Goal: Task Accomplishment & Management: Manage account settings

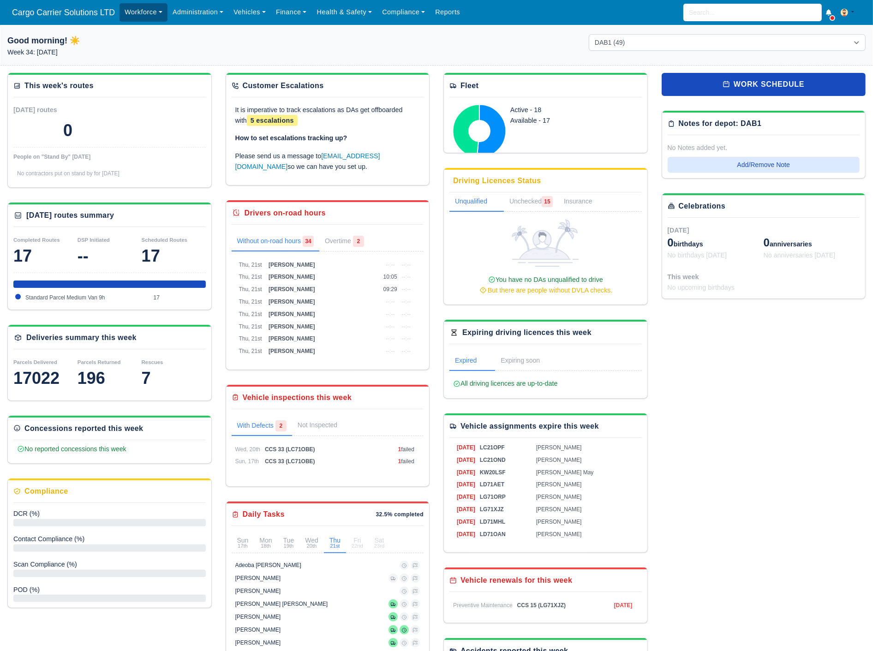
click at [133, 16] on link "Workforce" at bounding box center [144, 12] width 48 height 18
click at [140, 31] on link "Manpower" at bounding box center [161, 32] width 75 height 19
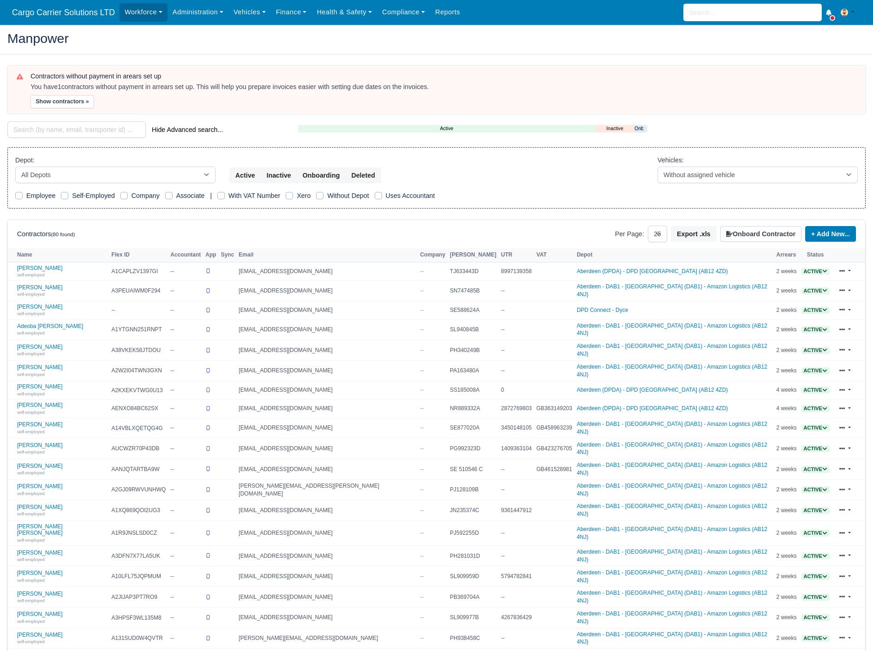
select select "25"
click at [47, 183] on div "Depot: All Depots Aberdeen - DAB1 - Aberdeen (DAB1) - Amazon Logistics (AB12 4N…" at bounding box center [436, 178] width 859 height 62
click at [52, 174] on select "All Depots Aberdeen - DAB1 - Aberdeen (DAB1) - Amazon Logistics (AB12 4NJ) Aber…" at bounding box center [115, 175] width 200 height 17
select select "5"
click at [15, 167] on select "All Depots Aberdeen - DAB1 - Aberdeen (DAB1) - Amazon Logistics (AB12 4NJ) Aber…" at bounding box center [115, 175] width 200 height 17
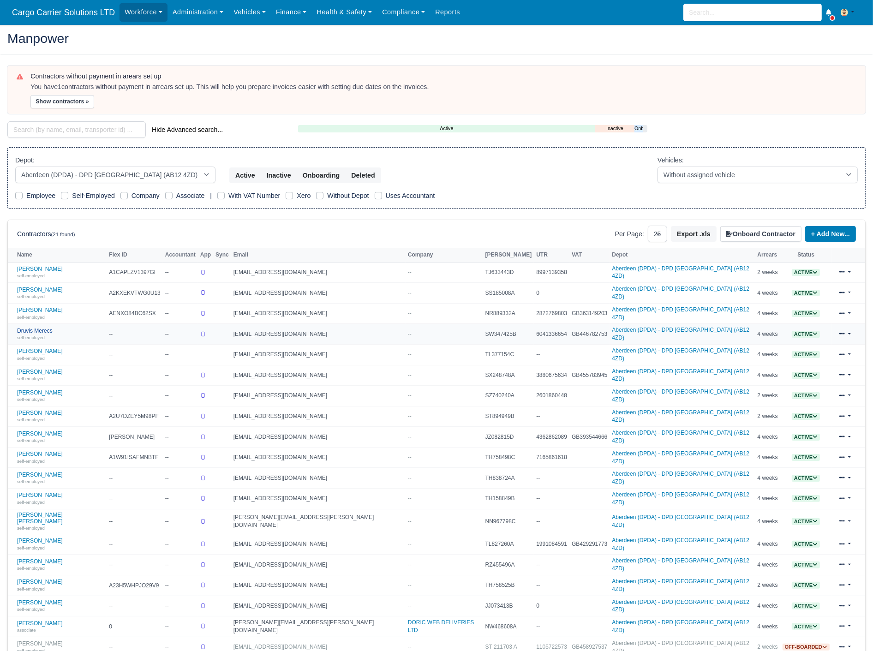
click at [38, 328] on link "Druvis Merecs self-employed" at bounding box center [60, 334] width 87 height 13
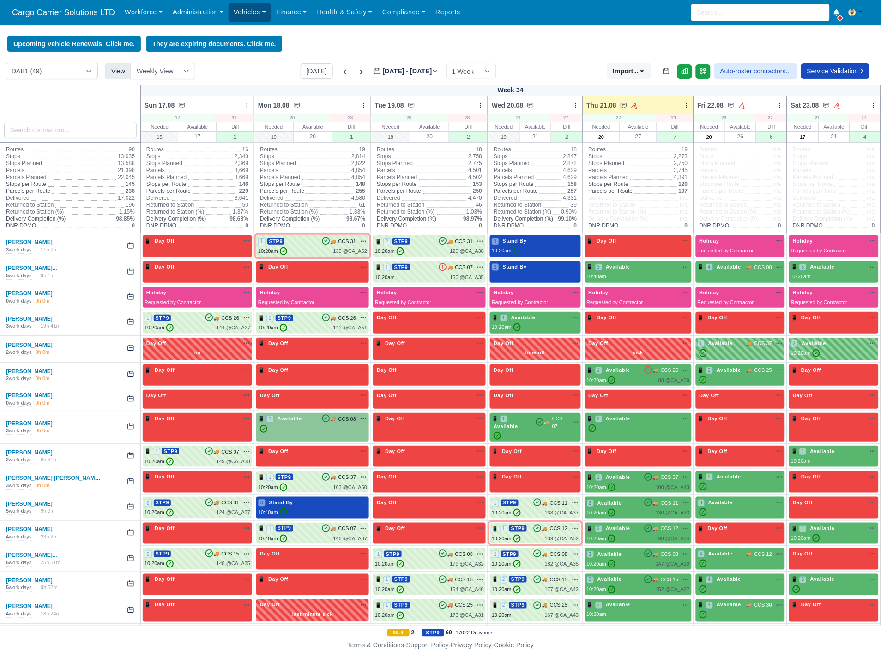
click at [241, 9] on link "Vehicles" at bounding box center [249, 12] width 42 height 18
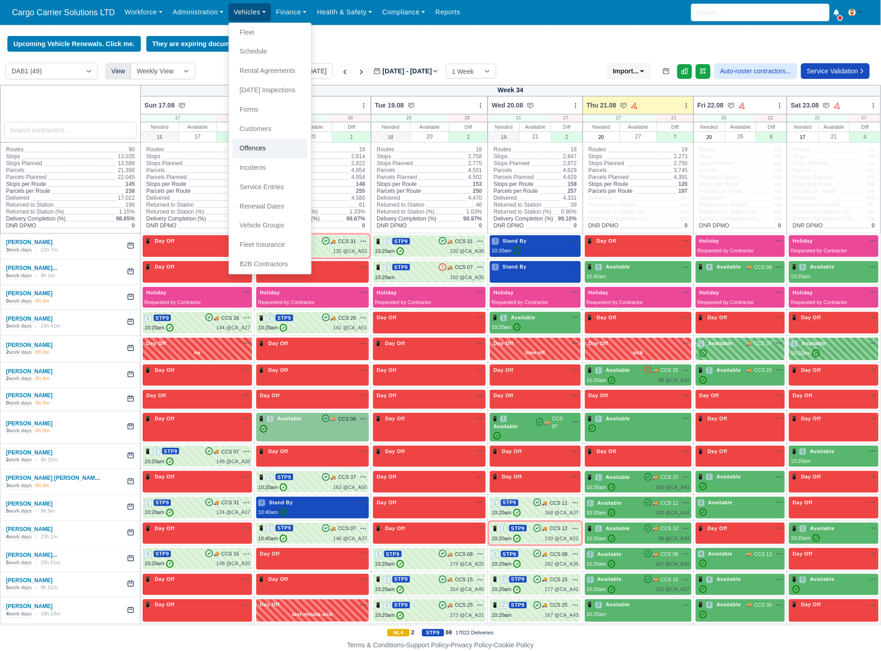
click at [260, 144] on link "Offences" at bounding box center [270, 148] width 75 height 19
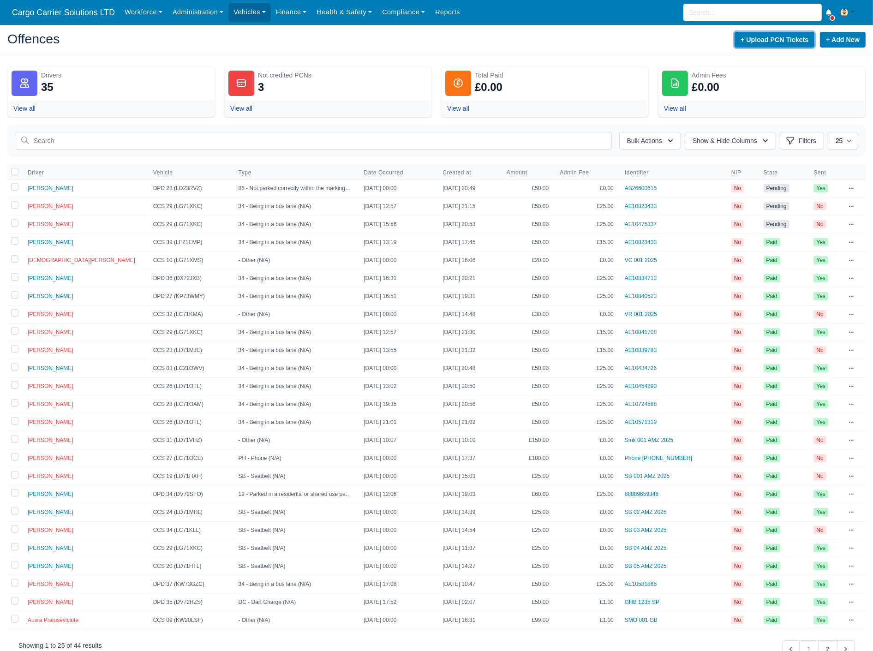
click at [772, 38] on button "+ Upload PCN Tickets" at bounding box center [775, 40] width 80 height 16
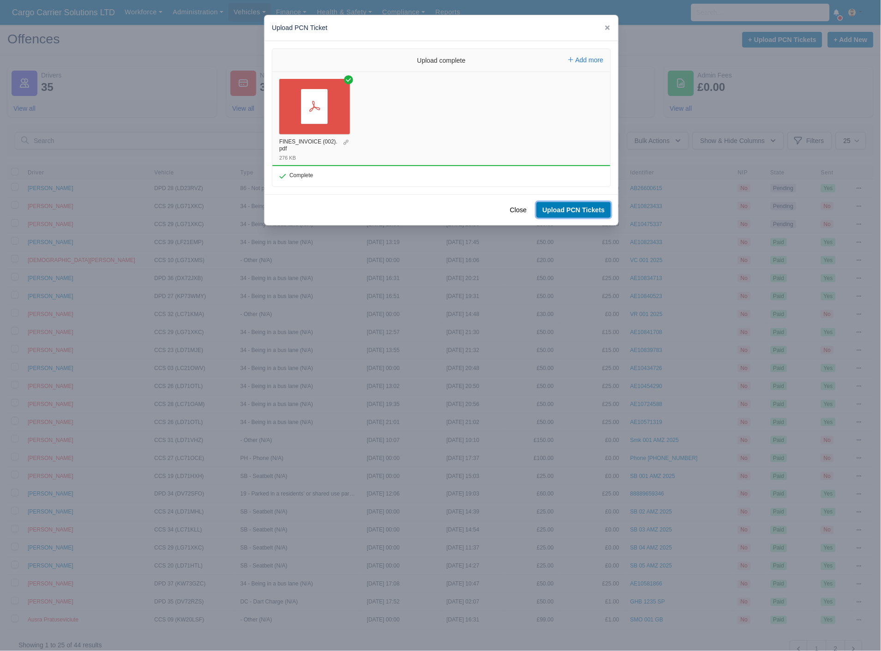
click at [575, 206] on button "Upload PCN Tickets" at bounding box center [573, 210] width 74 height 16
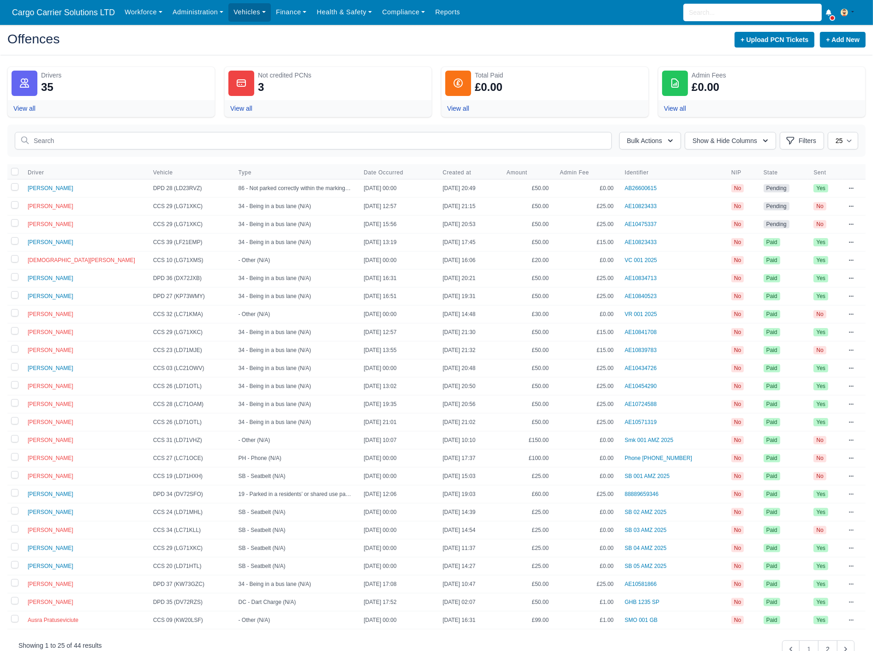
click at [168, 187] on td "DPD 28 (LD23RVZ)" at bounding box center [190, 189] width 85 height 18
click at [852, 189] on icon at bounding box center [851, 188] width 5 height 1
click at [787, 215] on link "Edit" at bounding box center [802, 221] width 103 height 17
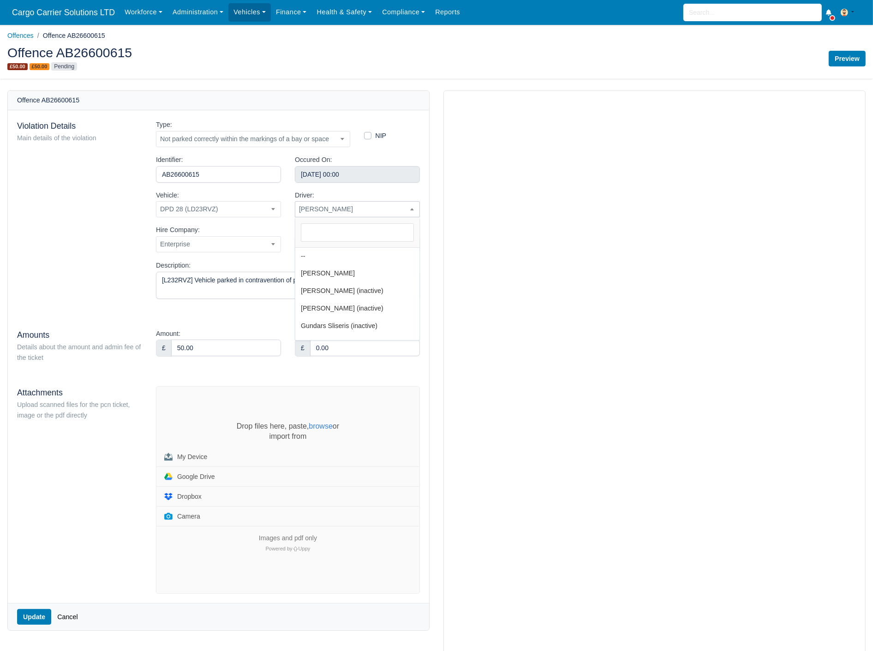
click at [314, 207] on span "Andrei Budai" at bounding box center [357, 210] width 124 height 12
type input "dr"
select select "32"
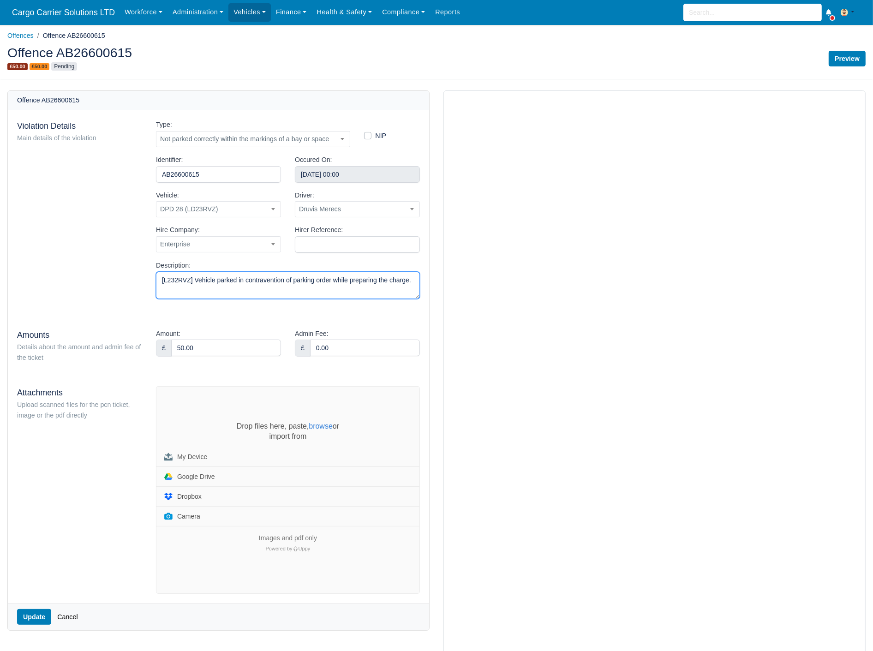
click at [378, 281] on textarea "[L232RVZ] Vehicle parked in contravention of parking order while preparing the …" at bounding box center [288, 285] width 264 height 27
drag, startPoint x: 345, startPoint y: 351, endPoint x: 217, endPoint y: 351, distance: 127.4
click at [217, 351] on div "Amount: £ 50.00 Admin Fee: £ 0.00" at bounding box center [288, 347] width 278 height 36
type input "25.00"
click at [37, 619] on button "Update" at bounding box center [34, 617] width 34 height 16
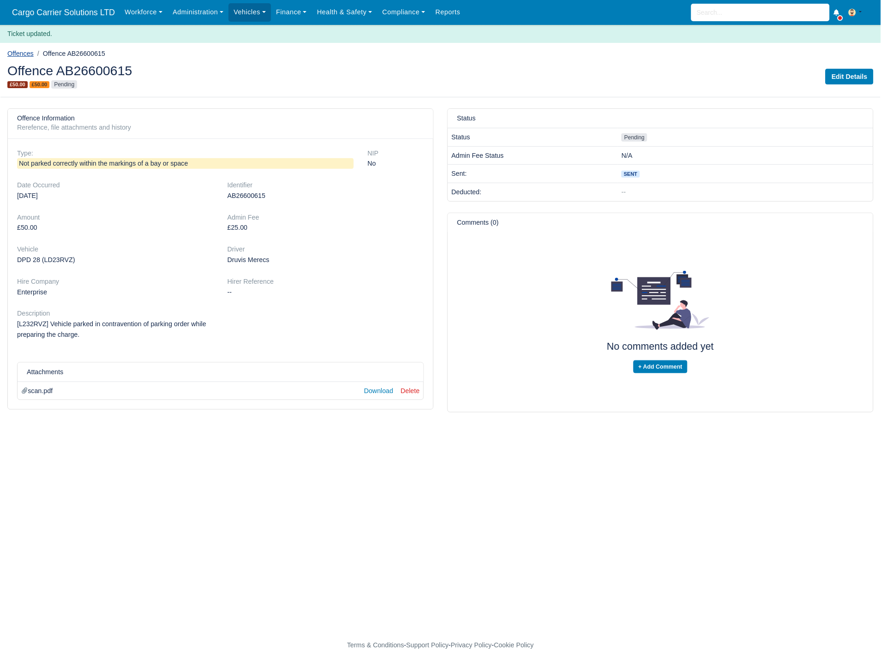
click at [21, 56] on link "Offences" at bounding box center [20, 53] width 26 height 7
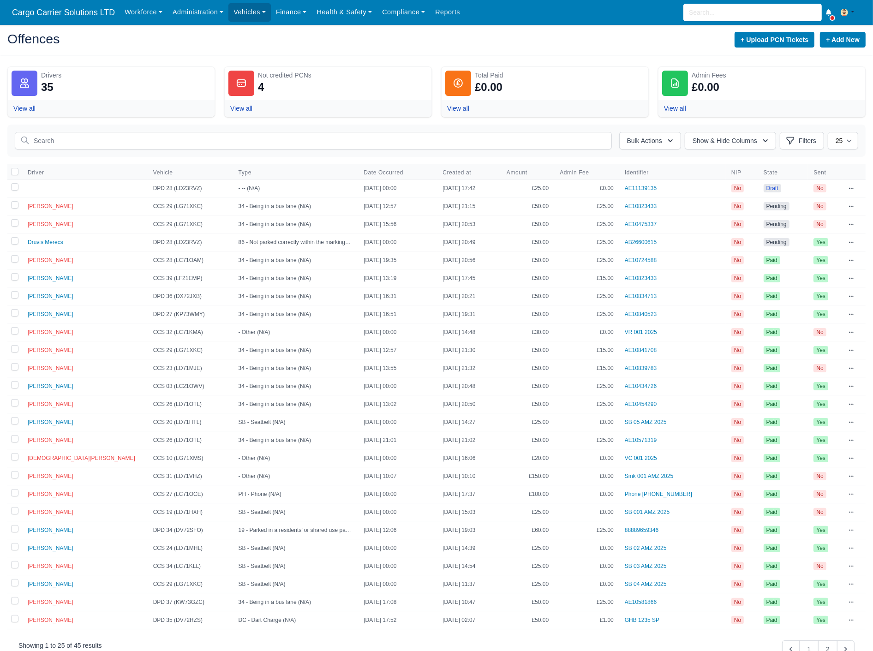
click at [245, 199] on td "34 - Being in a bus lane (N/A)" at bounding box center [296, 207] width 126 height 18
click at [851, 189] on icon at bounding box center [852, 189] width 6 height 6
click at [786, 217] on link "Edit" at bounding box center [802, 221] width 103 height 17
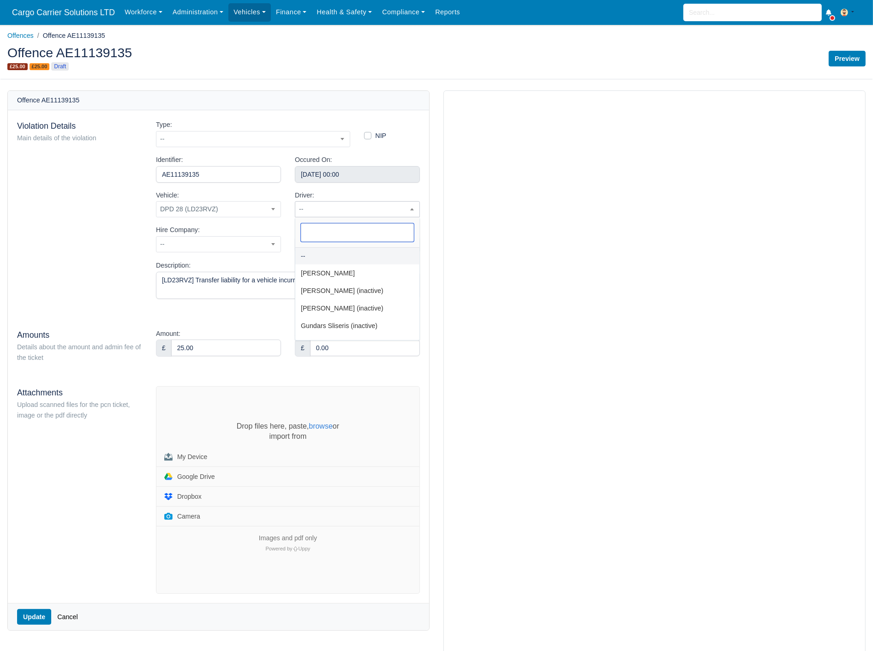
click at [339, 202] on span "--" at bounding box center [357, 209] width 125 height 16
type input "dr"
select select "32"
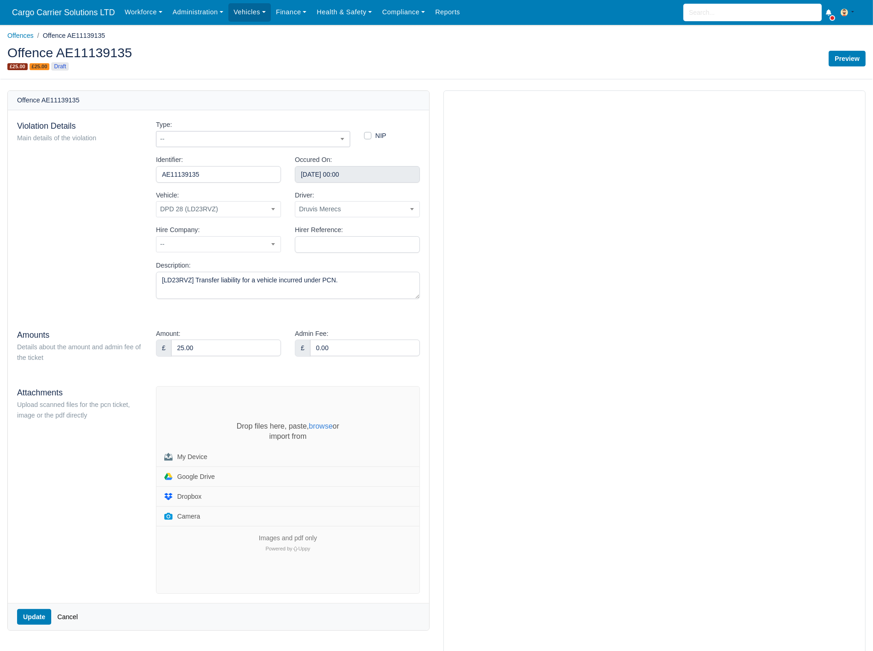
click at [343, 138] on b at bounding box center [343, 139] width 4 height 2
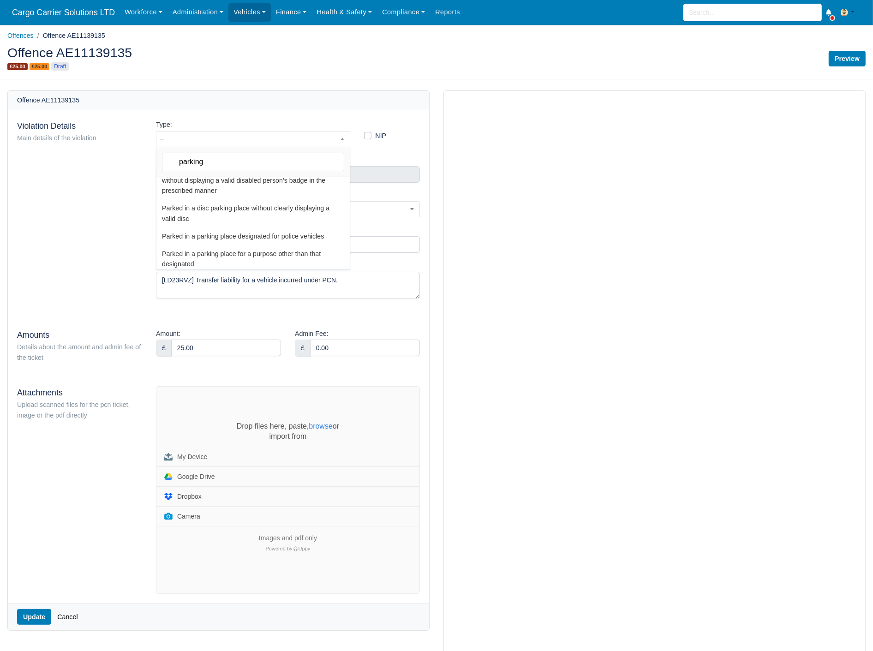
scroll to position [85, 0]
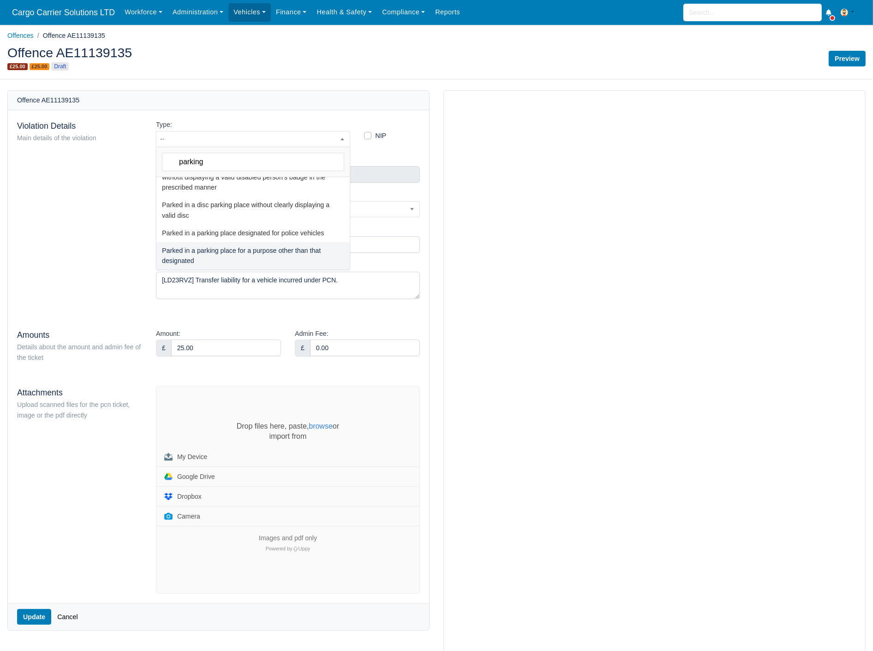
type input "parking"
select select "67"
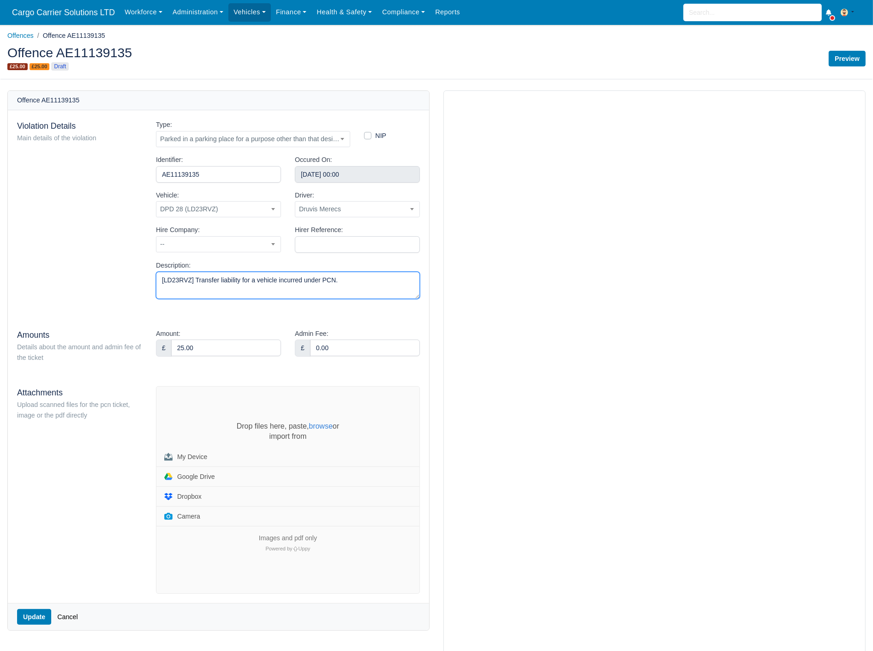
click at [347, 279] on textarea "[LD23RVZ] Transfer liability for a vehicle incurred under PCN." at bounding box center [288, 285] width 264 height 27
drag, startPoint x: 206, startPoint y: 344, endPoint x: 80, endPoint y: 343, distance: 126.0
click at [80, 343] on div "Amounts Details about the amount and admin fee of the ticket Amount: £ 25.00 Ad…" at bounding box center [218, 347] width 417 height 36
type input "50.00"
click at [377, 347] on input "0.00" at bounding box center [365, 348] width 110 height 17
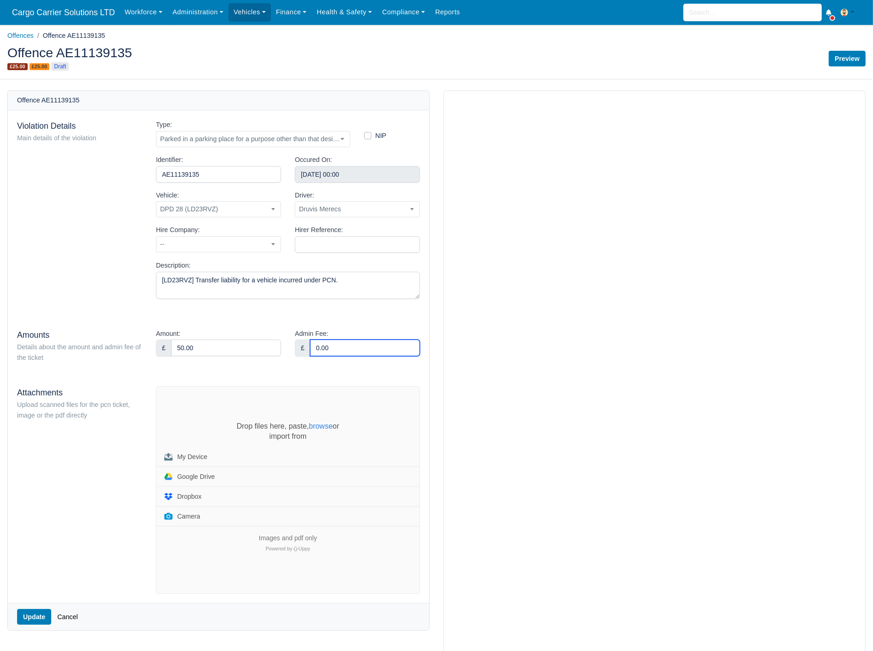
drag, startPoint x: 339, startPoint y: 347, endPoint x: 234, endPoint y: 348, distance: 104.8
click at [234, 348] on div "Amount: £ 50.00 Admin Fee: £ 0.00" at bounding box center [288, 347] width 278 height 36
type input "25.00"
click at [32, 616] on button "Update" at bounding box center [34, 617] width 34 height 16
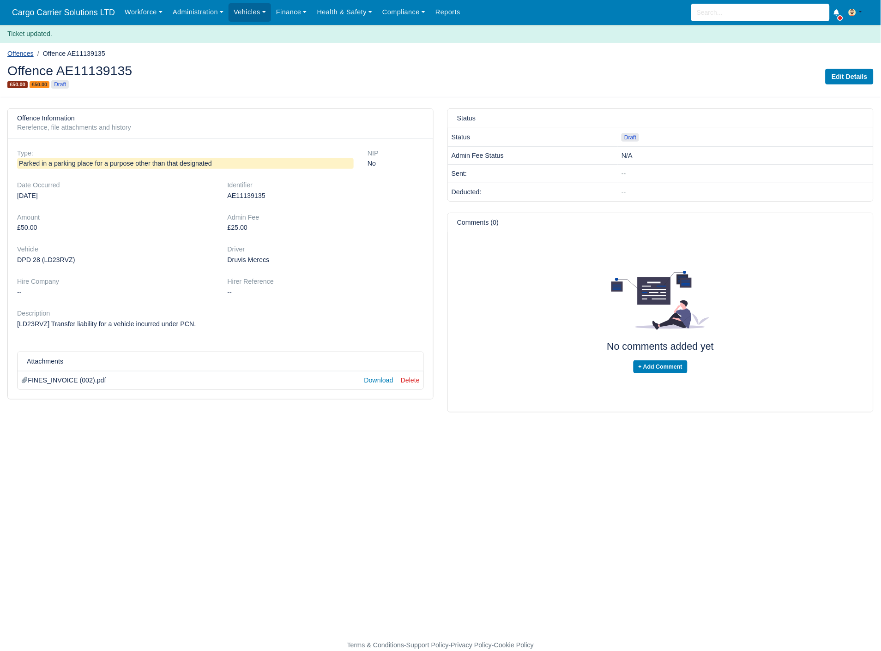
click at [19, 53] on link "Offences" at bounding box center [20, 53] width 26 height 7
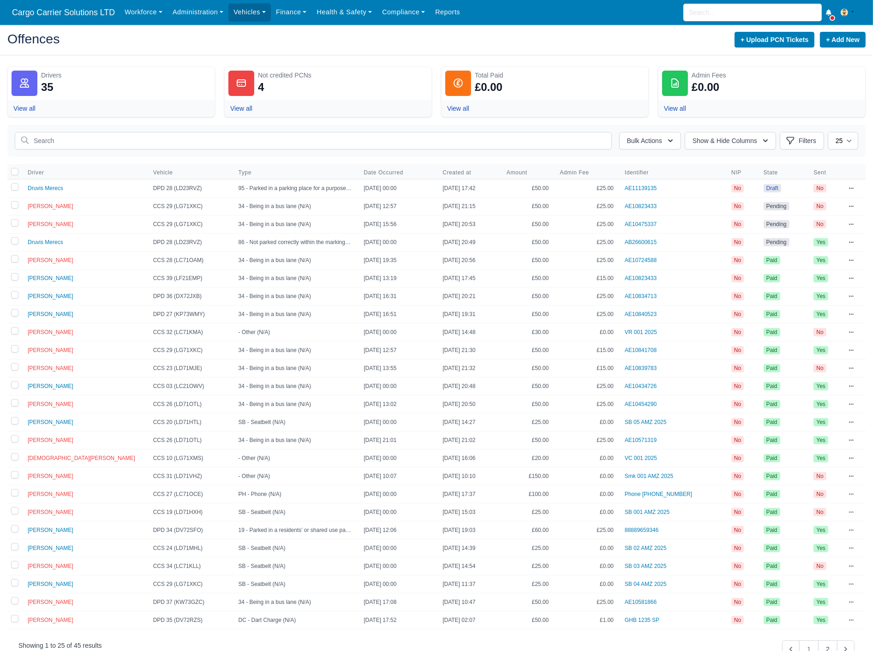
click at [851, 186] on div at bounding box center [852, 188] width 6 height 9
click at [775, 235] on link "Send to Driver" at bounding box center [802, 238] width 103 height 17
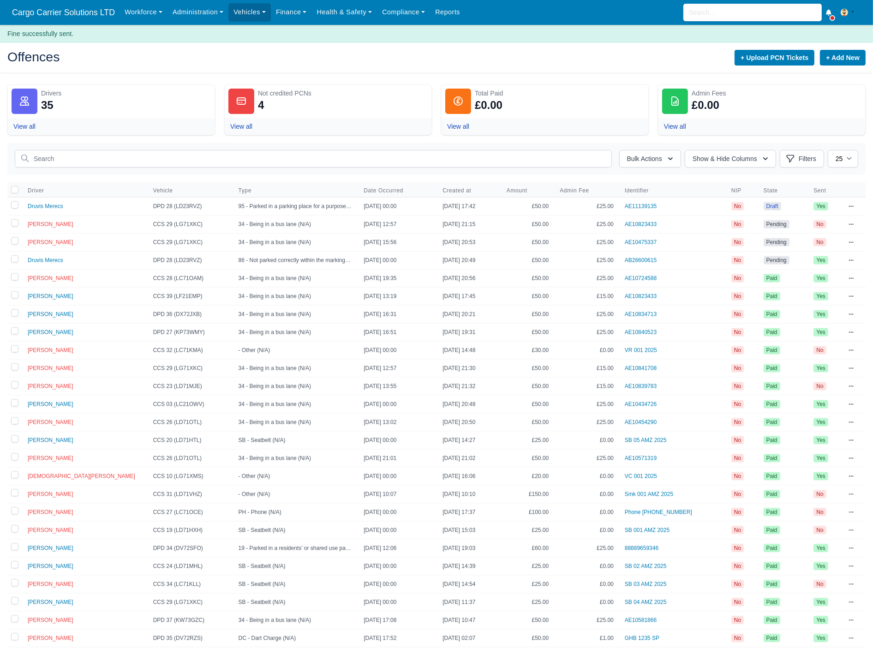
click at [850, 206] on icon at bounding box center [852, 207] width 6 height 6
click at [776, 243] on link "Edit" at bounding box center [802, 239] width 103 height 17
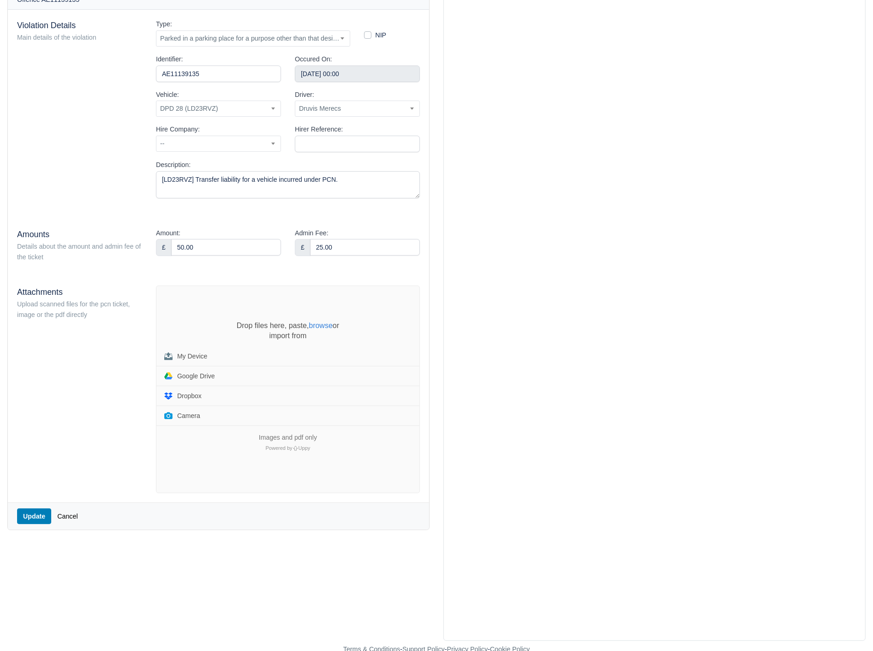
scroll to position [103, 0]
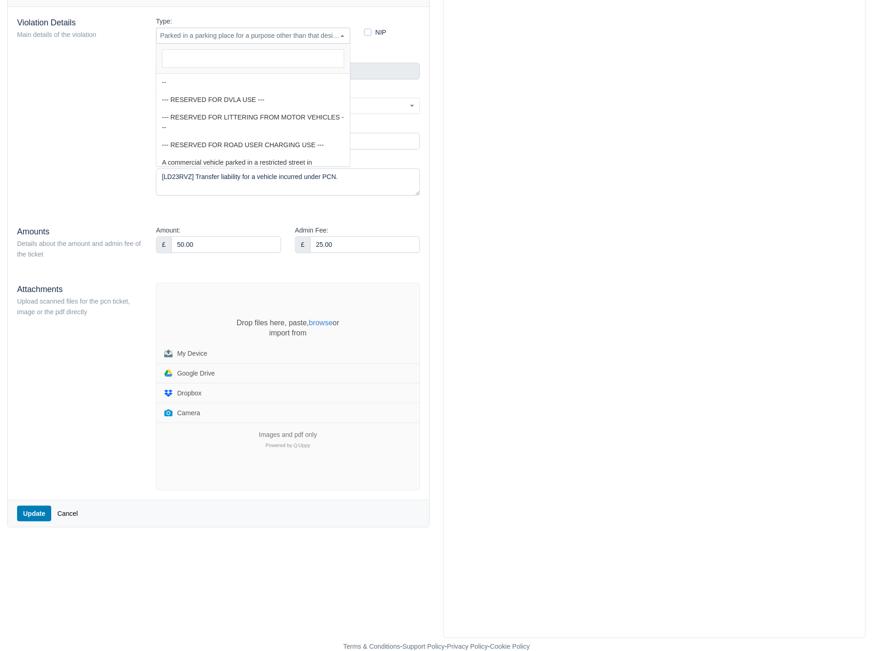
click at [234, 38] on span "Parked in a parking place for a purpose other than that designated" at bounding box center [252, 36] width 193 height 12
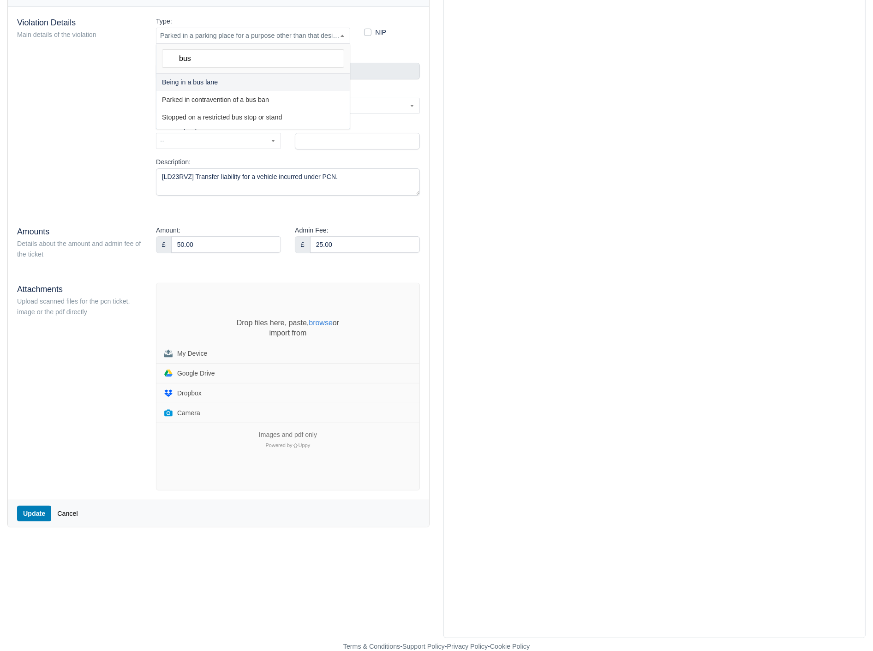
type input "bus"
select select "27"
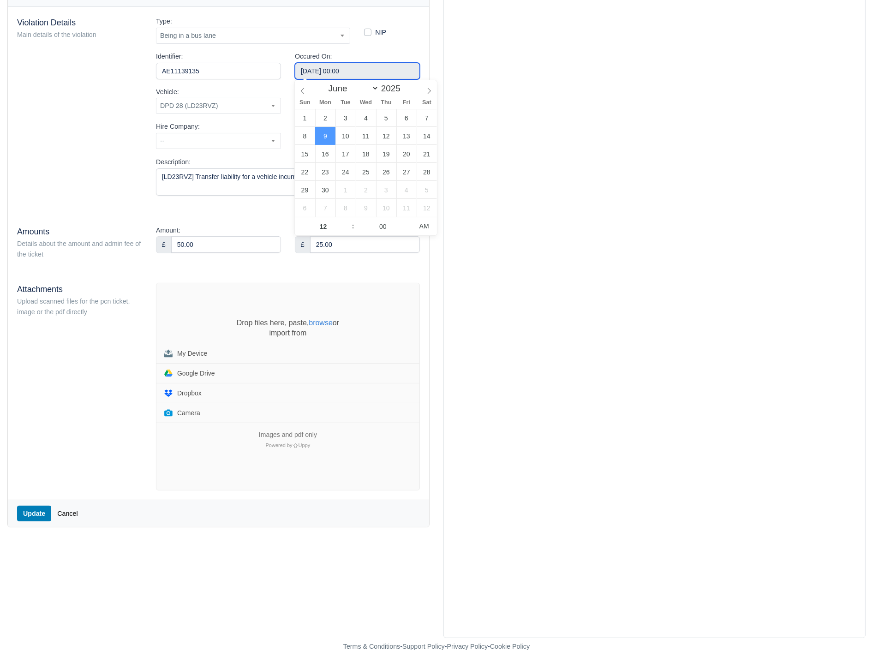
click at [321, 65] on input "June 9, 2025 00:00" at bounding box center [357, 71] width 125 height 17
select select "6"
click at [427, 93] on icon at bounding box center [429, 91] width 6 height 6
type input "July 23, 2025 00:00"
type input "17"
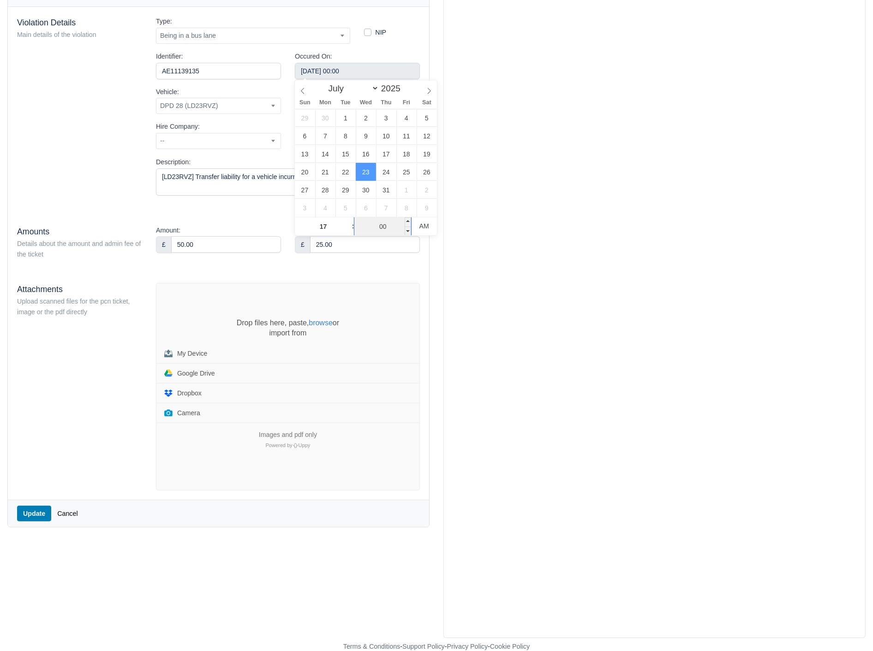
type input "July 23, 2025 05:00"
type input "05"
click at [382, 224] on input "00" at bounding box center [383, 226] width 57 height 18
type input "53"
type input "July 23, 2025 17:53"
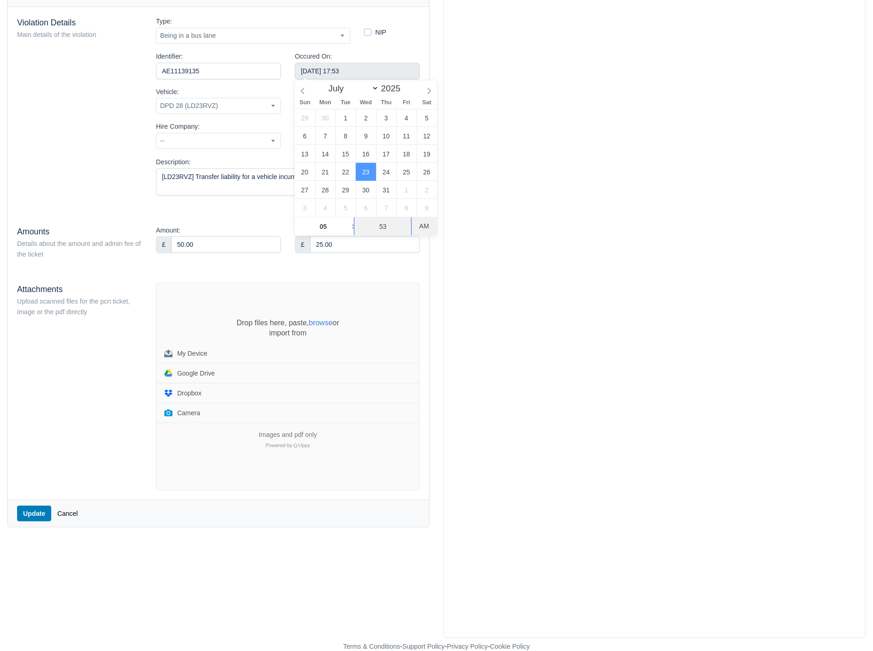
click at [420, 227] on span "AM" at bounding box center [423, 226] width 25 height 18
click at [420, 257] on div "Admin Fee: £ 25.00" at bounding box center [357, 243] width 139 height 36
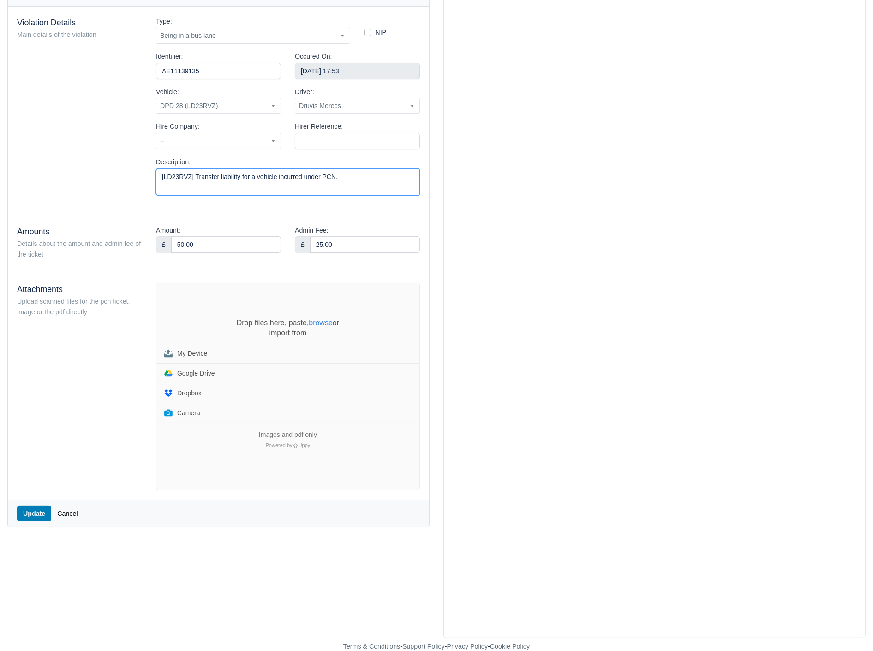
click at [348, 176] on textarea "[LD23RVZ] Transfer liability for a vehicle incurred under PCN." at bounding box center [288, 181] width 264 height 27
click at [29, 510] on button "Update" at bounding box center [34, 514] width 34 height 16
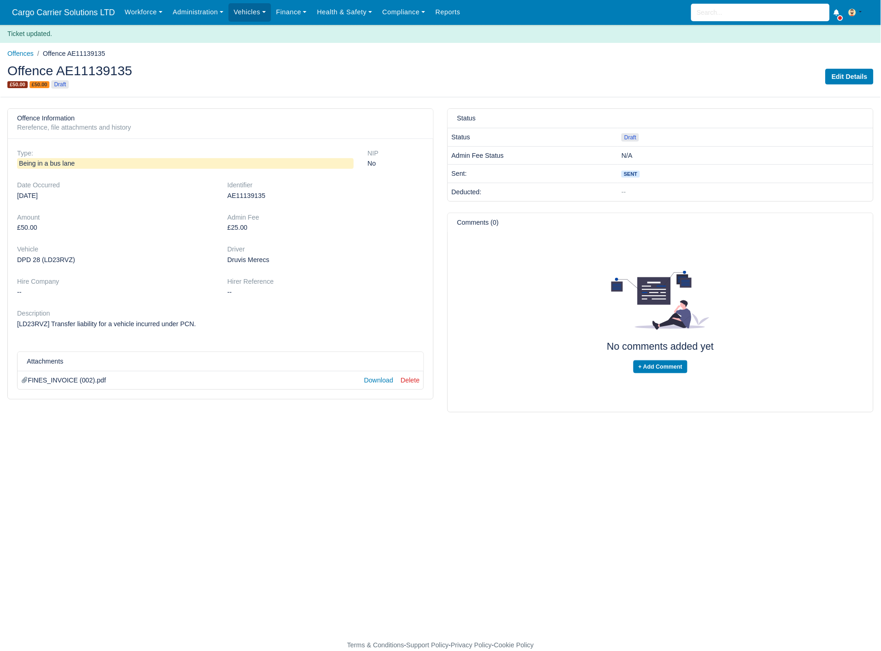
click at [102, 72] on h2 "Offence AE11139135" at bounding box center [220, 70] width 426 height 13
click at [15, 51] on link "Offences" at bounding box center [20, 53] width 26 height 7
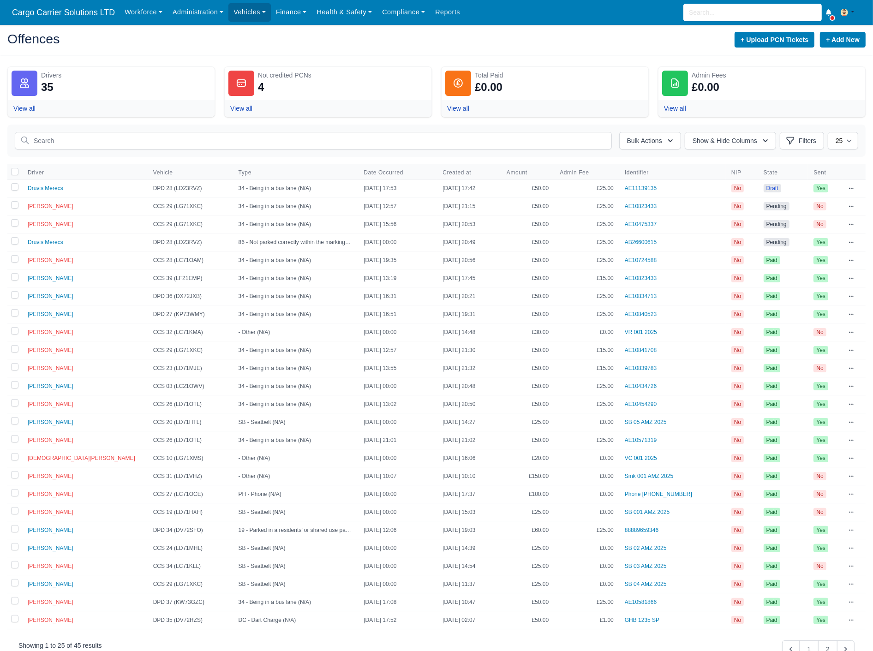
click at [851, 206] on icon at bounding box center [852, 207] width 6 height 6
click at [864, 214] on td "View Edit Transfer Liability Mark as Paid & Credit Delete" at bounding box center [854, 207] width 23 height 18
click at [849, 223] on icon at bounding box center [852, 225] width 6 height 6
click at [768, 307] on link "Delete" at bounding box center [802, 307] width 103 height 17
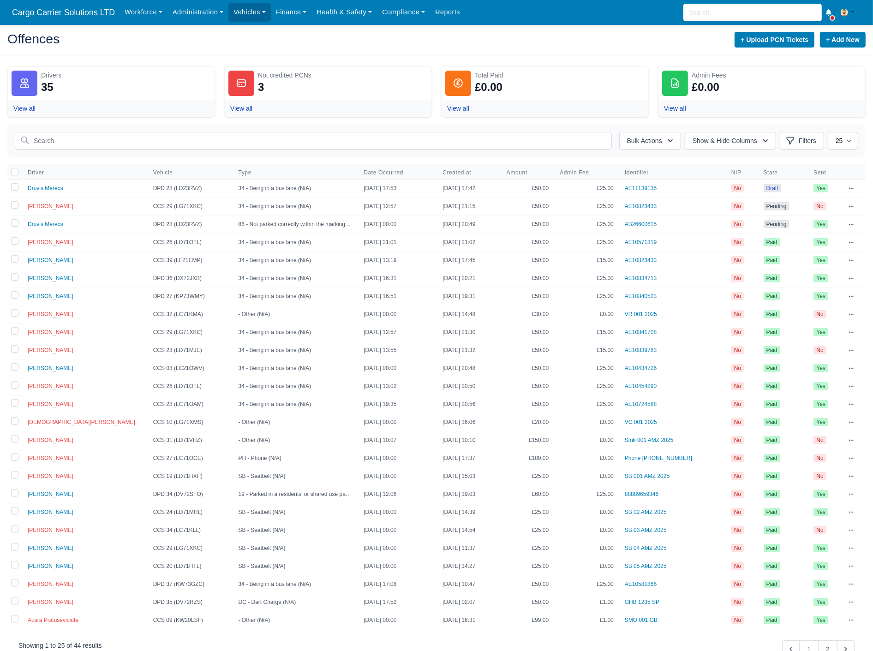
click at [849, 241] on icon at bounding box center [852, 243] width 6 height 6
click at [854, 225] on td "View Edit Mark as Paid & Credit Send to Driver Delete" at bounding box center [854, 225] width 23 height 18
click at [850, 224] on icon at bounding box center [852, 225] width 6 height 6
click at [786, 289] on link "Send to Driver" at bounding box center [802, 291] width 103 height 17
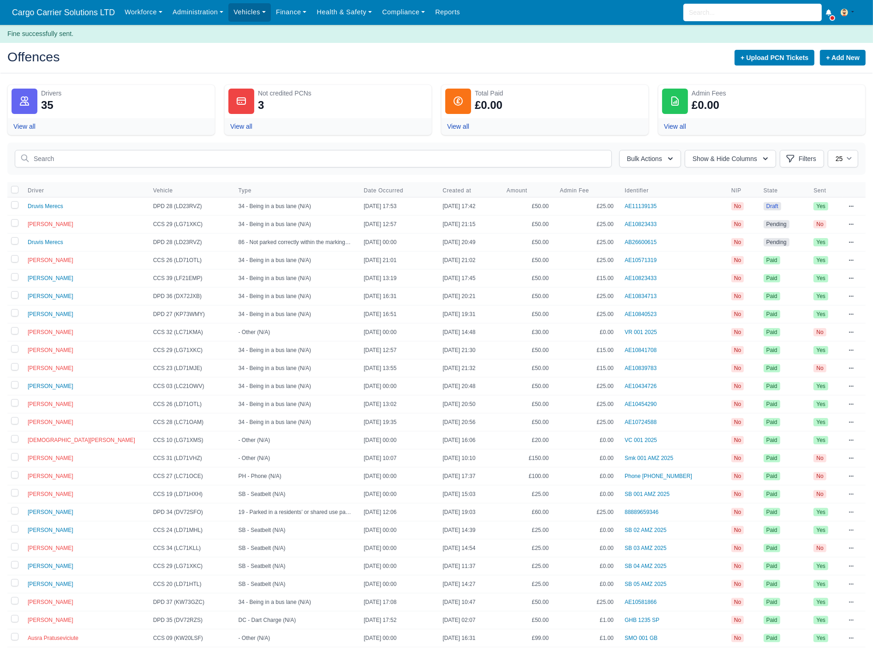
click at [851, 208] on icon at bounding box center [852, 207] width 6 height 6
click at [786, 259] on link "Send to Driver" at bounding box center [802, 256] width 103 height 17
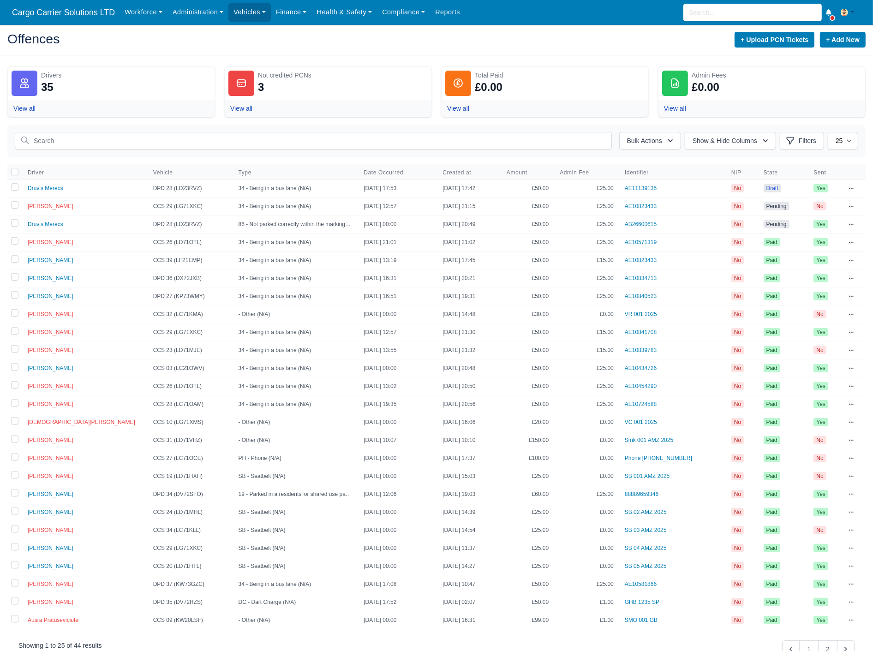
click at [849, 209] on icon at bounding box center [852, 207] width 6 height 6
click at [775, 275] on link "Mark as Paid & Credit" at bounding box center [802, 272] width 103 height 17
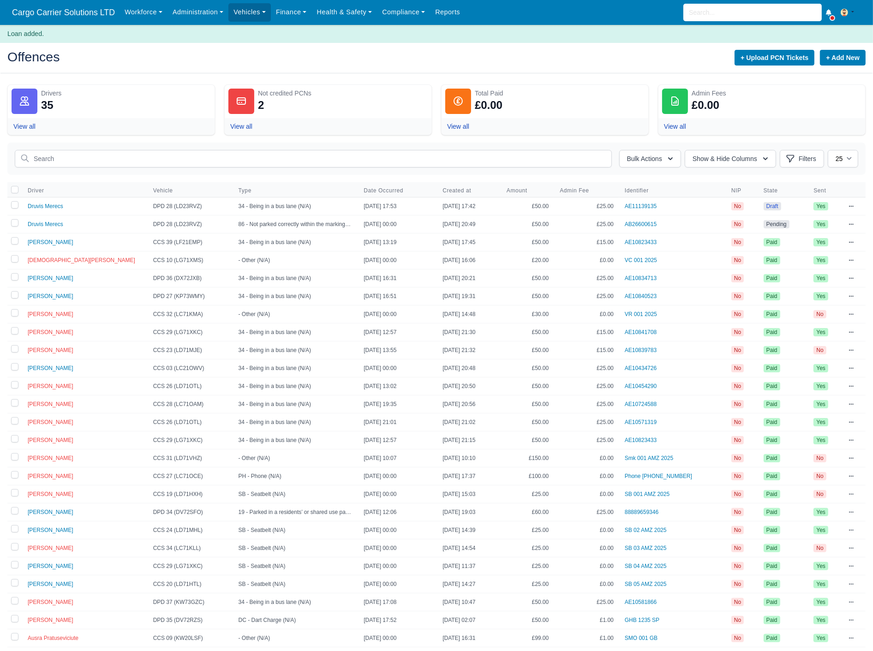
click at [771, 205] on span "Draft" at bounding box center [773, 206] width 18 height 8
click at [843, 207] on td "View Edit Send to Driver Publish [GEOGRAPHIC_DATA]" at bounding box center [854, 206] width 23 height 18
click at [853, 208] on icon at bounding box center [852, 207] width 6 height 6
click at [782, 275] on link "Publish" at bounding box center [802, 272] width 103 height 17
click at [857, 177] on div "Bulk Actions Transferred liability Mark as Paid & Credit Send to the drivers Pu…" at bounding box center [436, 411] width 859 height 537
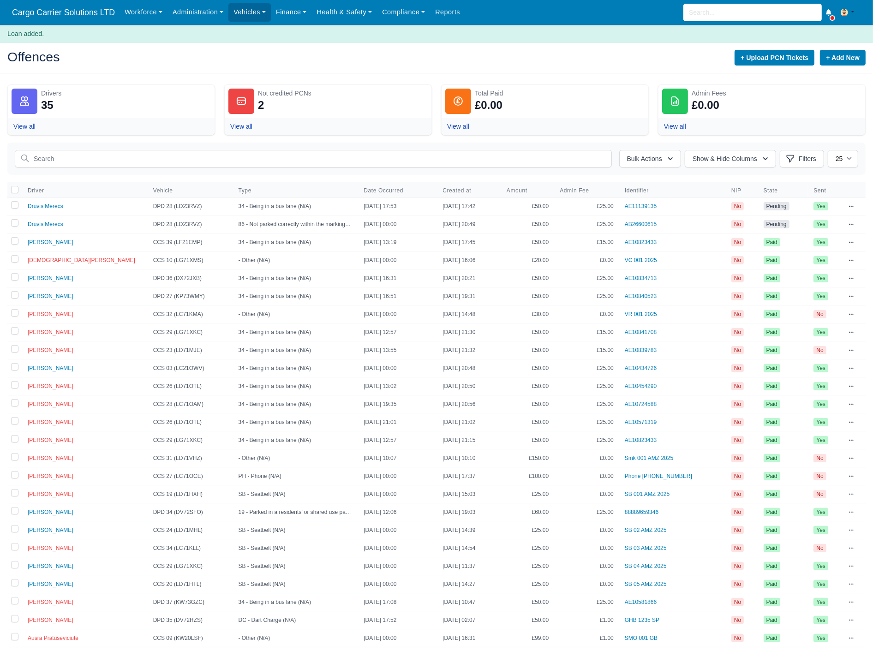
click at [852, 223] on icon at bounding box center [852, 225] width 6 height 6
click at [810, 274] on link "Mark as Paid & Credit" at bounding box center [802, 274] width 103 height 17
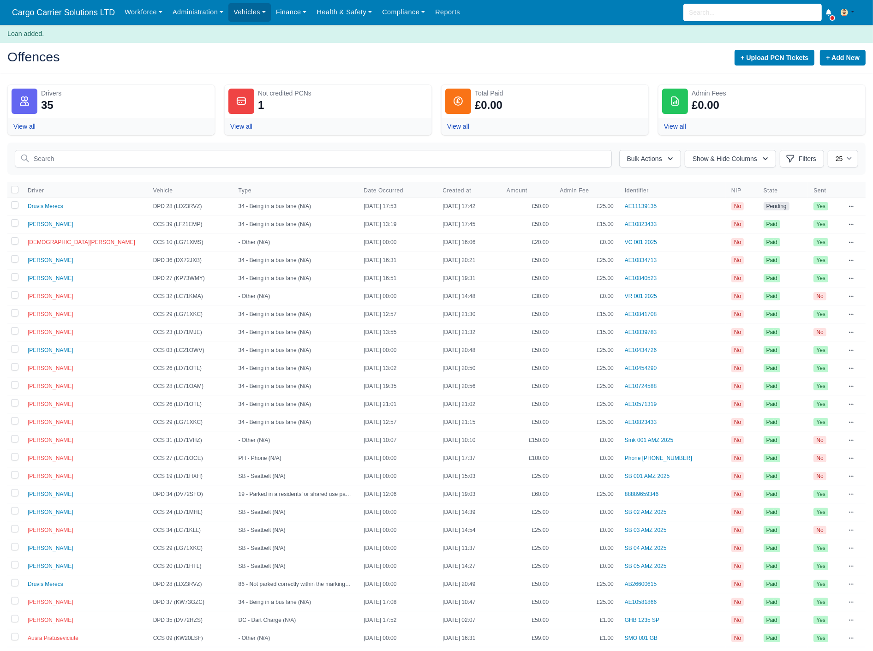
click at [852, 204] on div at bounding box center [852, 206] width 6 height 9
click at [792, 259] on link "Mark as Paid & Credit" at bounding box center [802, 256] width 103 height 17
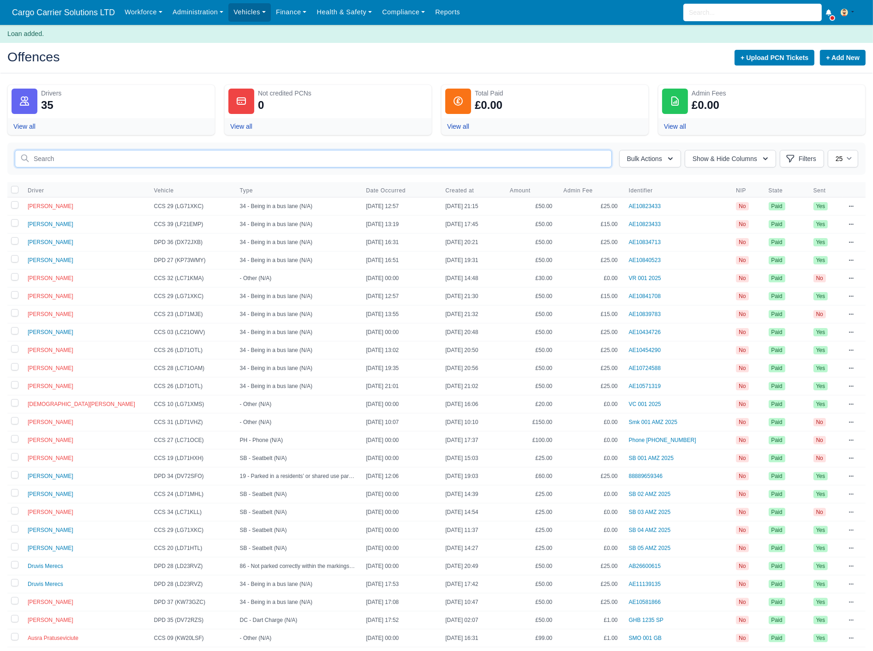
click at [54, 158] on input "text" at bounding box center [313, 159] width 597 height 18
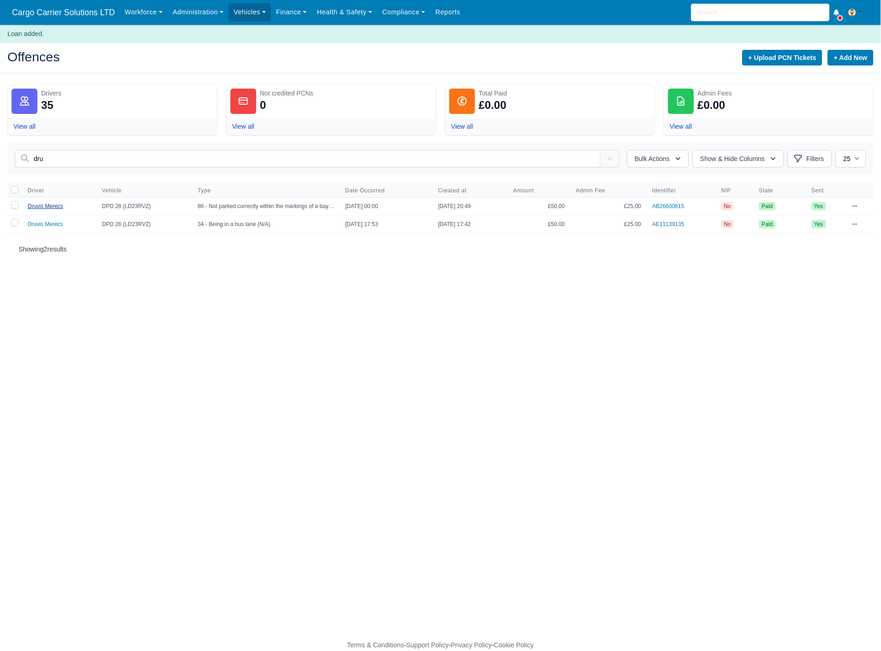
type input "dru"
click at [48, 210] on span "Druvis Merecs" at bounding box center [46, 206] width 36 height 6
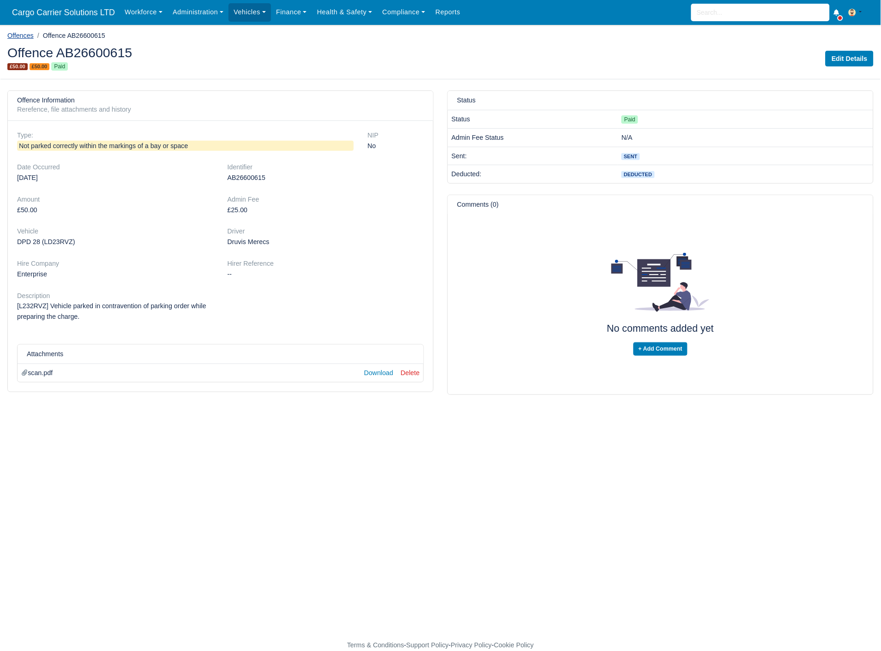
click at [24, 36] on link "Offences" at bounding box center [20, 35] width 26 height 7
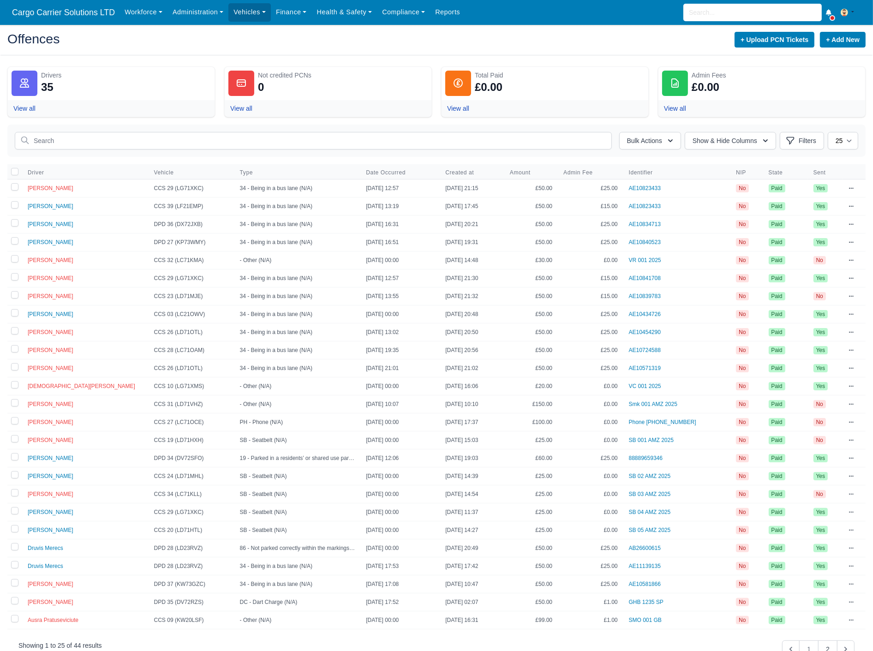
click at [713, 23] on div "Workforce Manpower Expiring Documents Leave Requests Daily Attendance Daily Tim…" at bounding box center [493, 12] width 746 height 25
click at [713, 10] on input "search" at bounding box center [753, 13] width 138 height 18
click at [725, 28] on link "Ihor Fardyha Aberdeen (DPDA) - DPD Aberdeen (AB12 4ZD) Active (Ihor Fardyha)" at bounding box center [753, 44] width 138 height 38
type input "Ihor Fardyha"
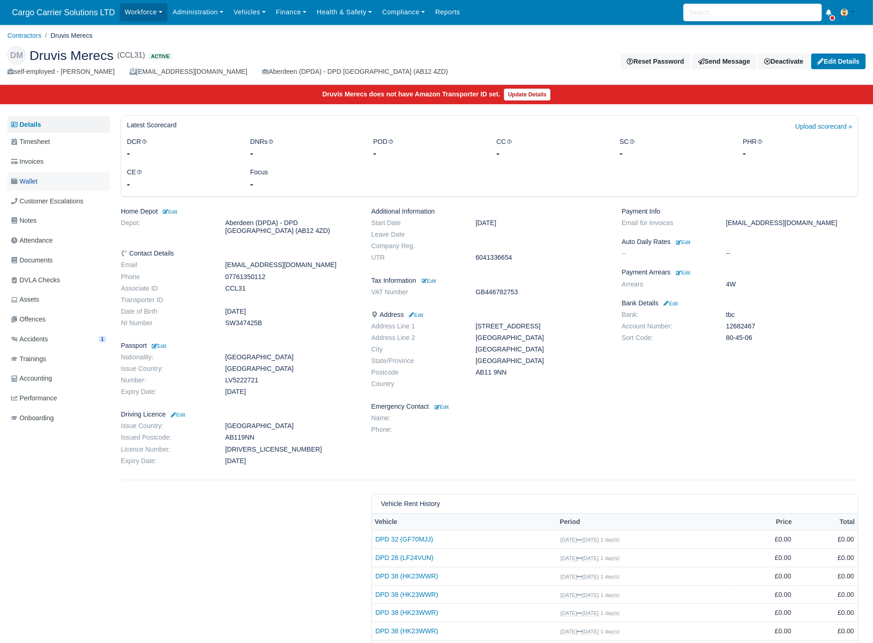
click at [56, 175] on link "Wallet" at bounding box center [58, 182] width 102 height 18
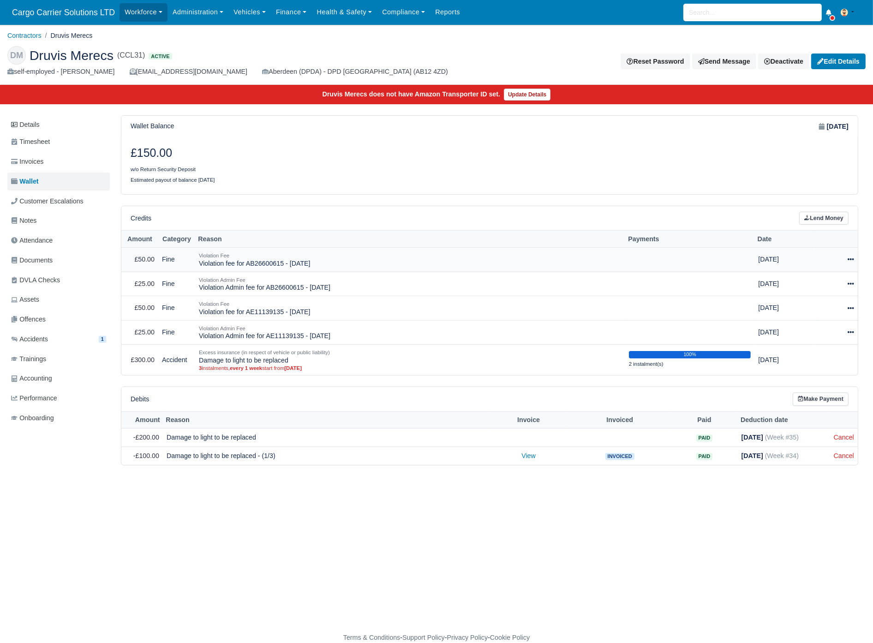
click at [851, 262] on icon at bounding box center [851, 259] width 6 height 6
click at [808, 301] on link "Schedule" at bounding box center [810, 302] width 82 height 14
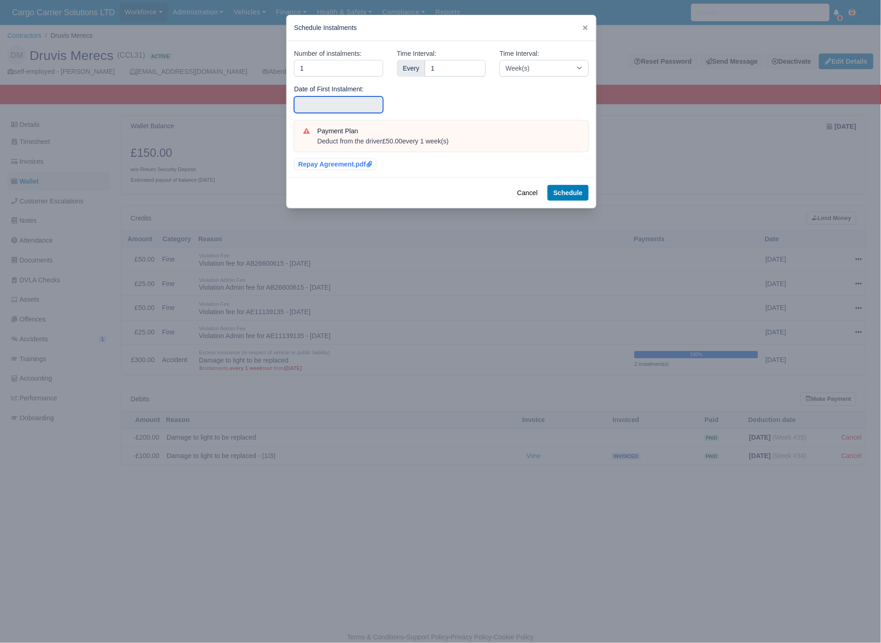
click at [336, 107] on input "text" at bounding box center [338, 104] width 89 height 17
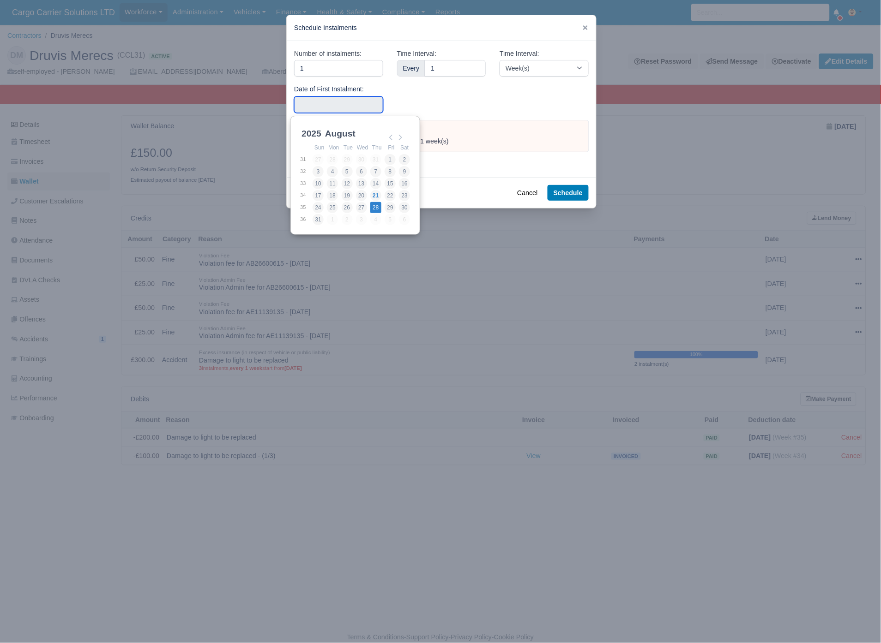
type input "[DATE]"
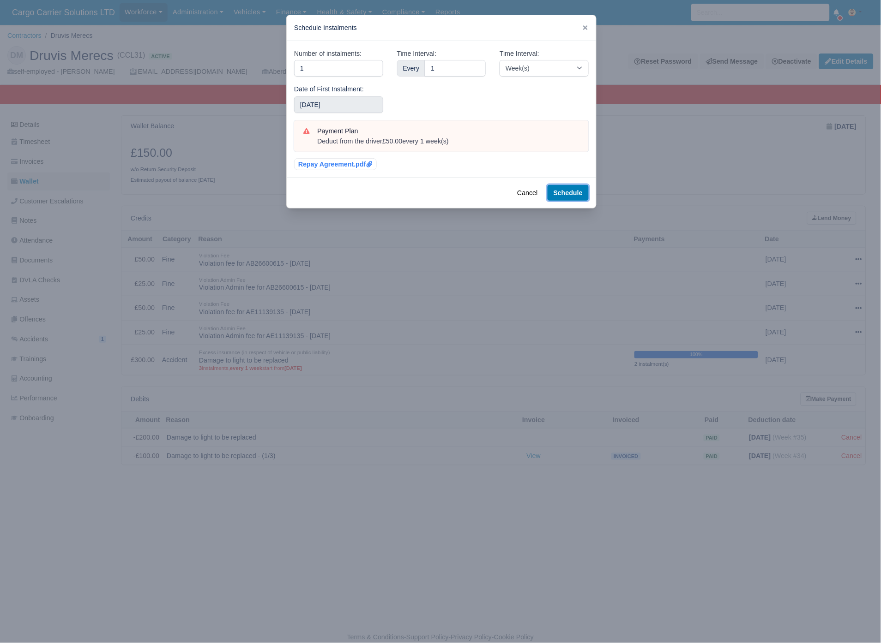
click at [560, 190] on button "Schedule" at bounding box center [567, 193] width 41 height 16
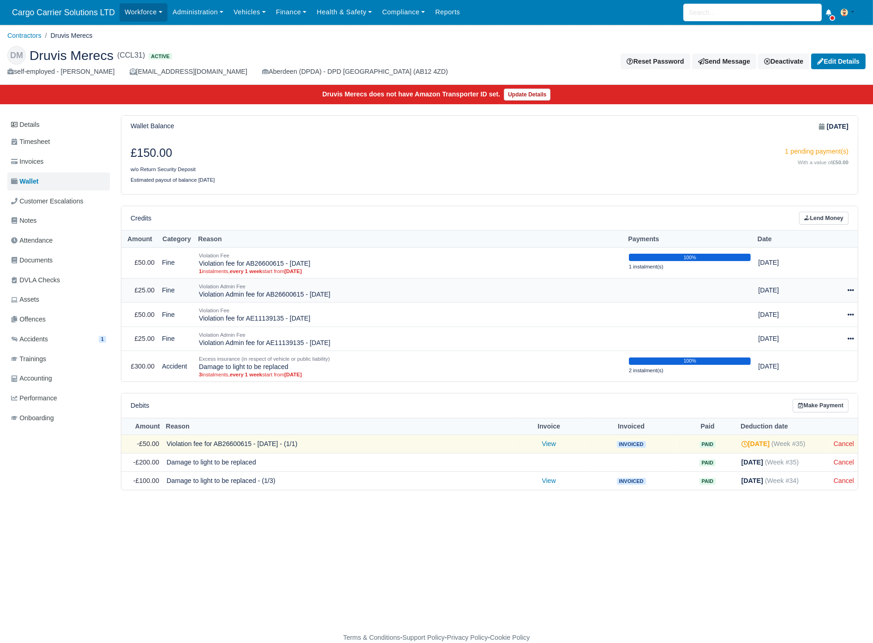
click at [849, 288] on icon at bounding box center [851, 290] width 6 height 6
click at [802, 332] on link "Schedule" at bounding box center [810, 333] width 82 height 14
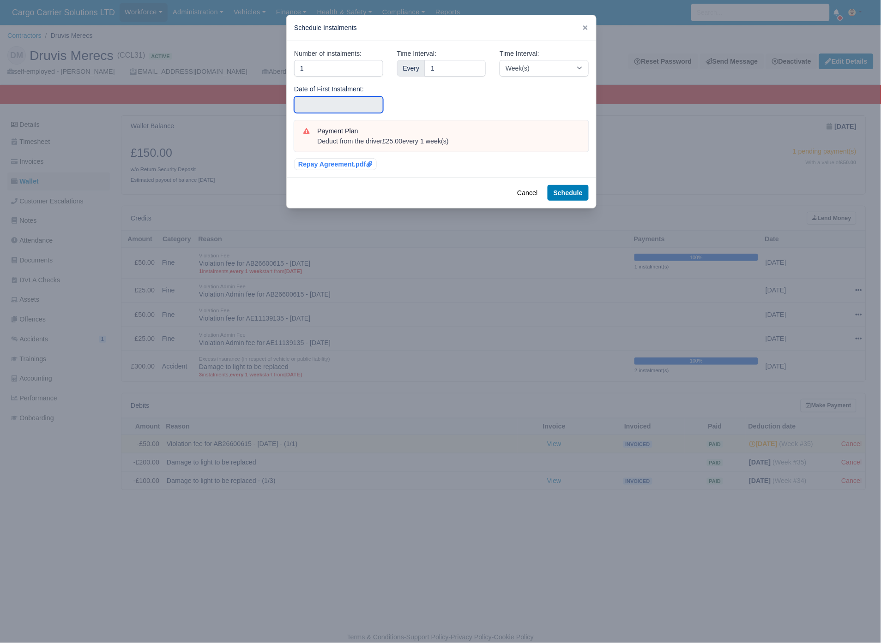
click at [320, 103] on input "text" at bounding box center [338, 104] width 89 height 17
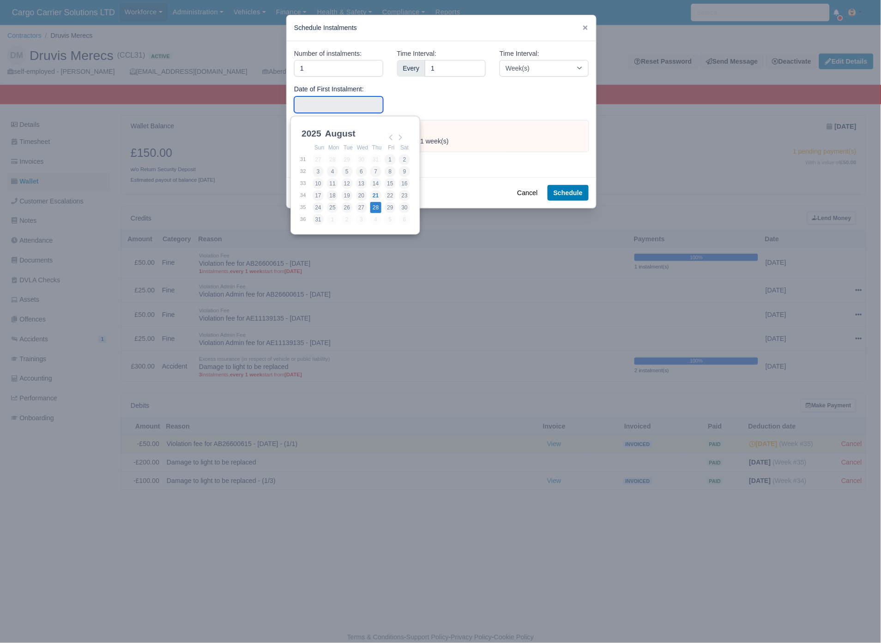
type input "[DATE]"
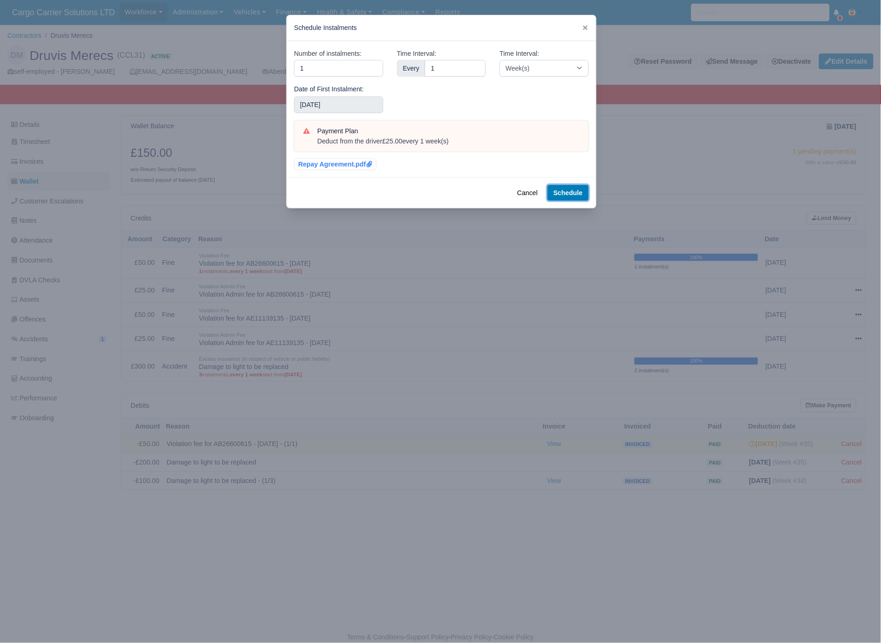
click at [568, 194] on button "Schedule" at bounding box center [567, 193] width 41 height 16
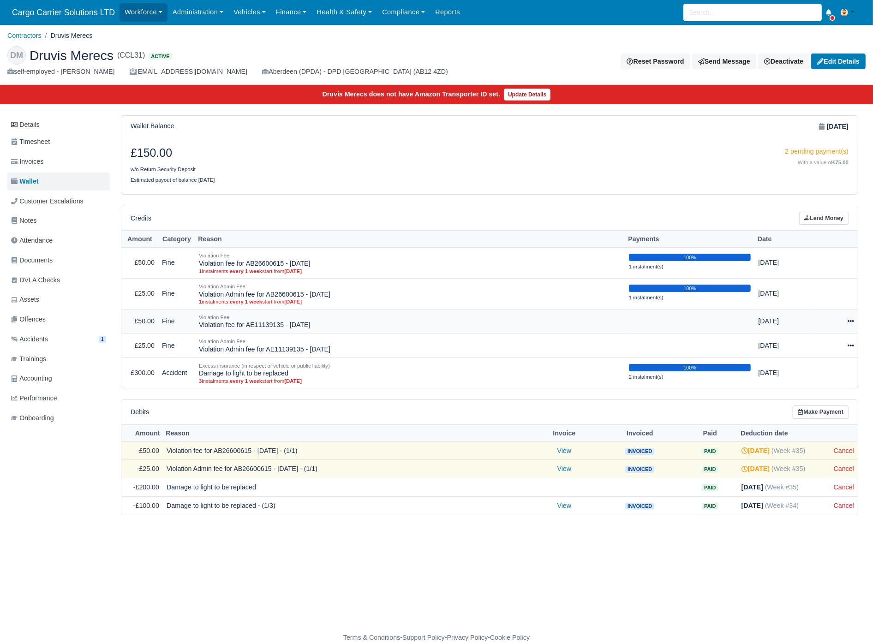
click at [851, 322] on icon at bounding box center [851, 321] width 6 height 2
click at [806, 361] on link "Schedule" at bounding box center [810, 364] width 82 height 14
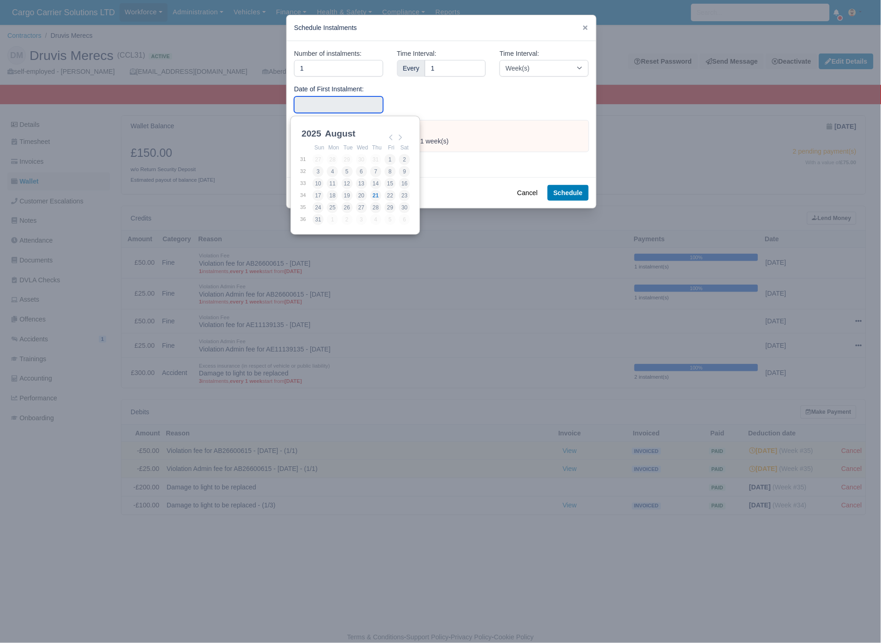
click at [326, 100] on input "Use the arrow keys to pick a date" at bounding box center [338, 104] width 89 height 17
type input "[DATE]"
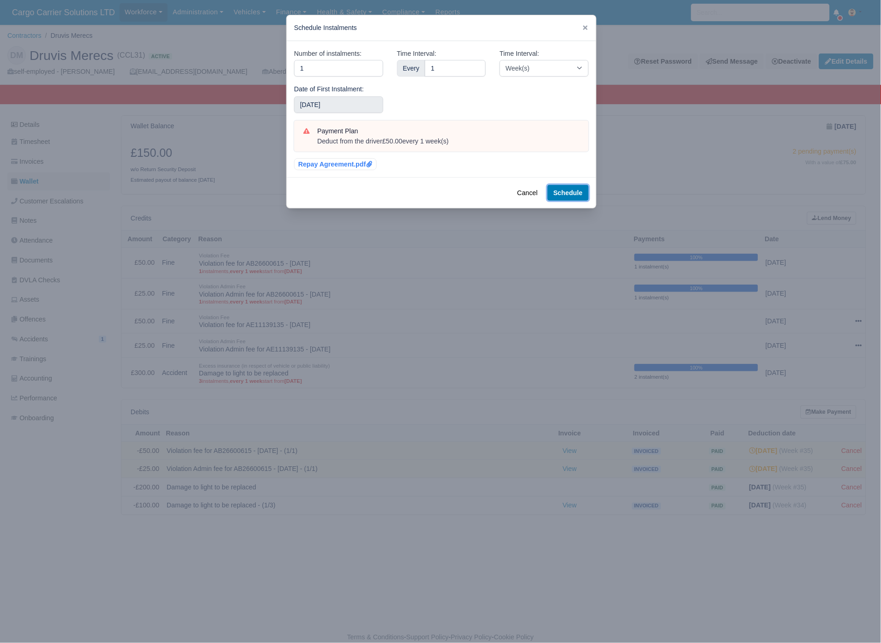
click at [571, 195] on button "Schedule" at bounding box center [567, 193] width 41 height 16
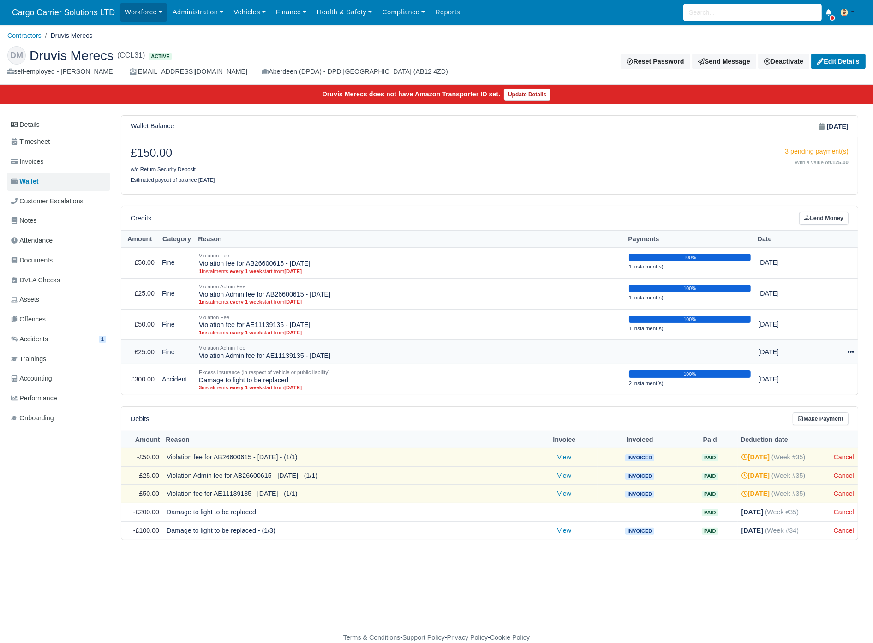
click at [850, 354] on icon at bounding box center [851, 352] width 6 height 6
click at [802, 398] on link "Schedule" at bounding box center [810, 394] width 82 height 14
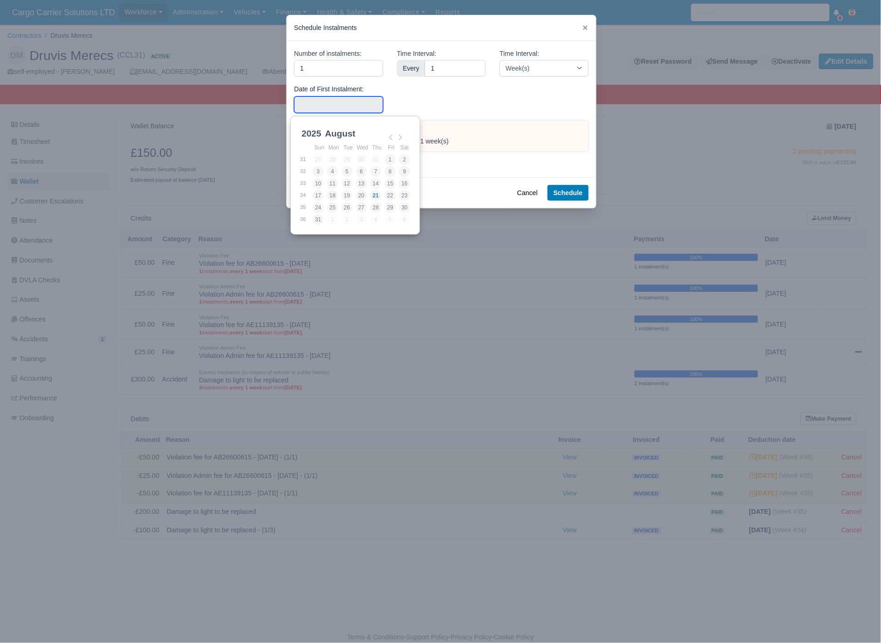
click at [325, 102] on input "Use the arrow keys to pick a date" at bounding box center [338, 104] width 89 height 17
type input "2025-08-28"
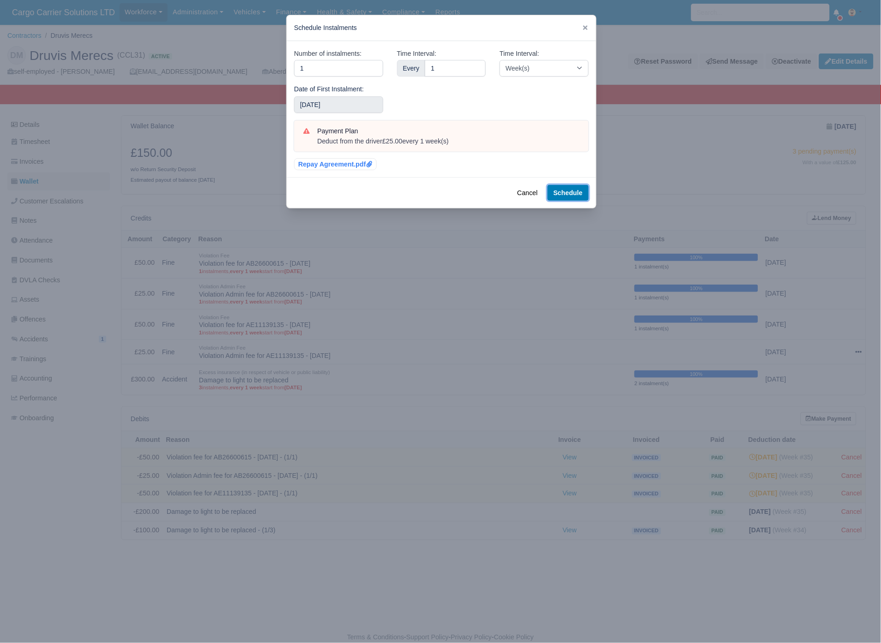
click at [571, 192] on button "Schedule" at bounding box center [567, 193] width 41 height 16
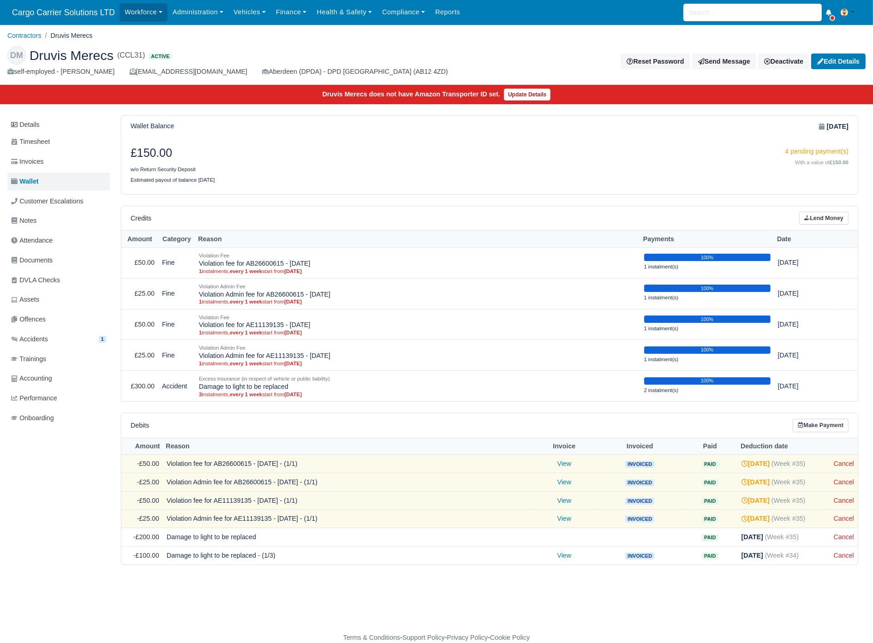
click at [353, 194] on div "Wallet Balance [DATE] £150.00 w/o Return Security Deposit 4 pending payment(s) …" at bounding box center [490, 154] width 738 height 79
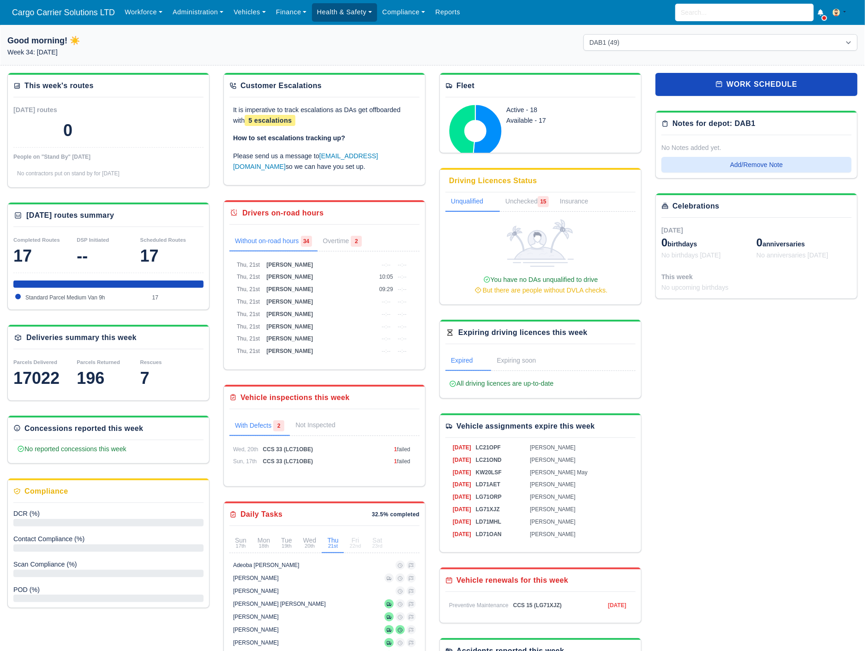
click at [331, 18] on link "Health & Safety" at bounding box center [345, 12] width 66 height 18
click at [398, 14] on link "Compliance" at bounding box center [403, 12] width 53 height 18
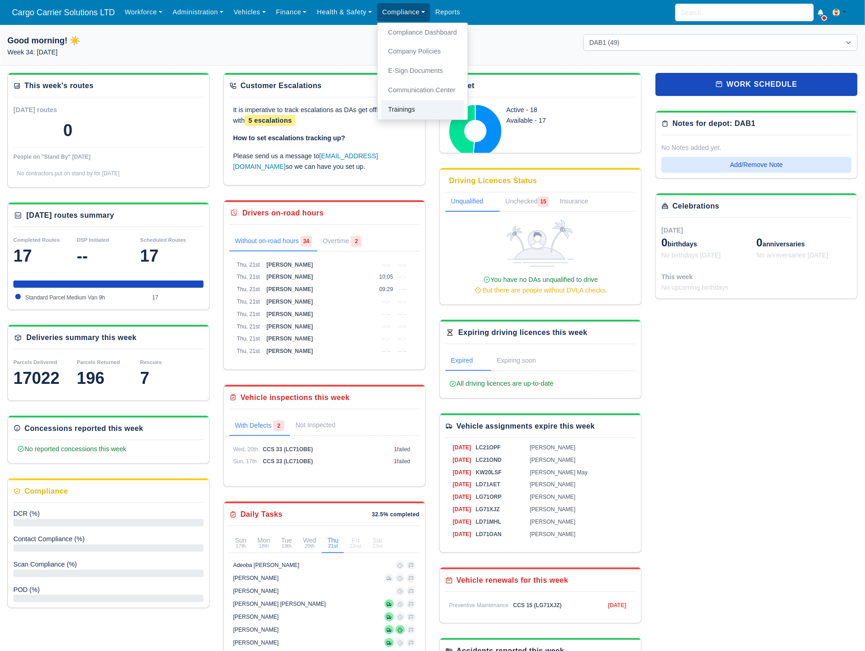
click at [402, 108] on link "Trainings" at bounding box center [422, 109] width 83 height 19
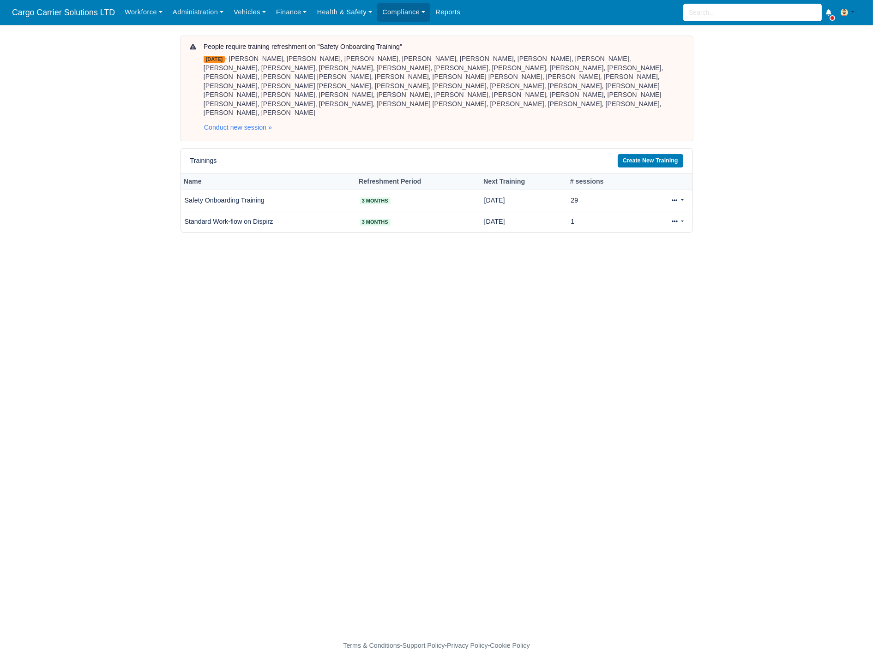
click at [300, 61] on div "[DATE] - [PERSON_NAME], [PERSON_NAME], [PERSON_NAME], [PERSON_NAME], [PERSON_NA…" at bounding box center [444, 85] width 480 height 63
click at [235, 120] on link "Conduct new session »" at bounding box center [238, 128] width 69 height 16
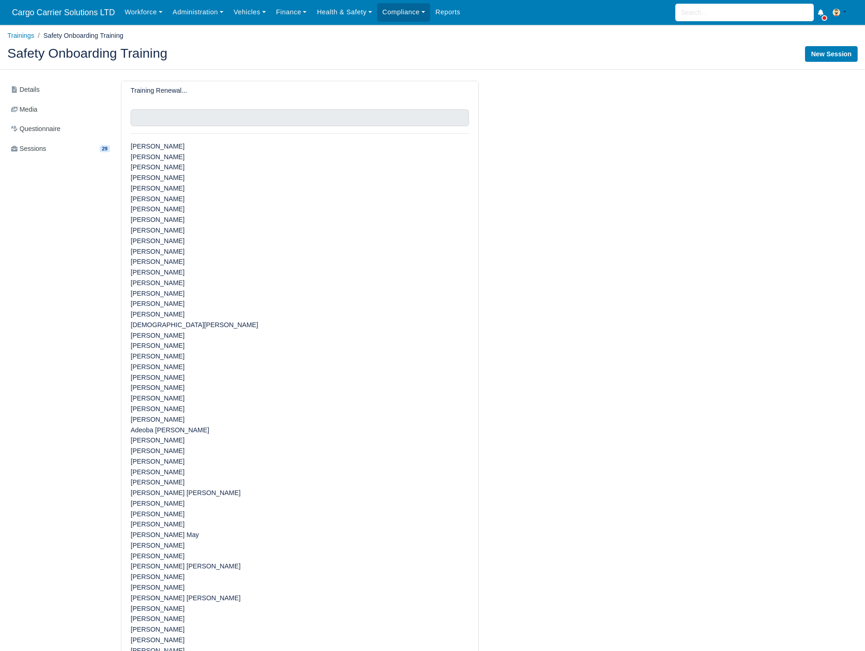
select select "7"
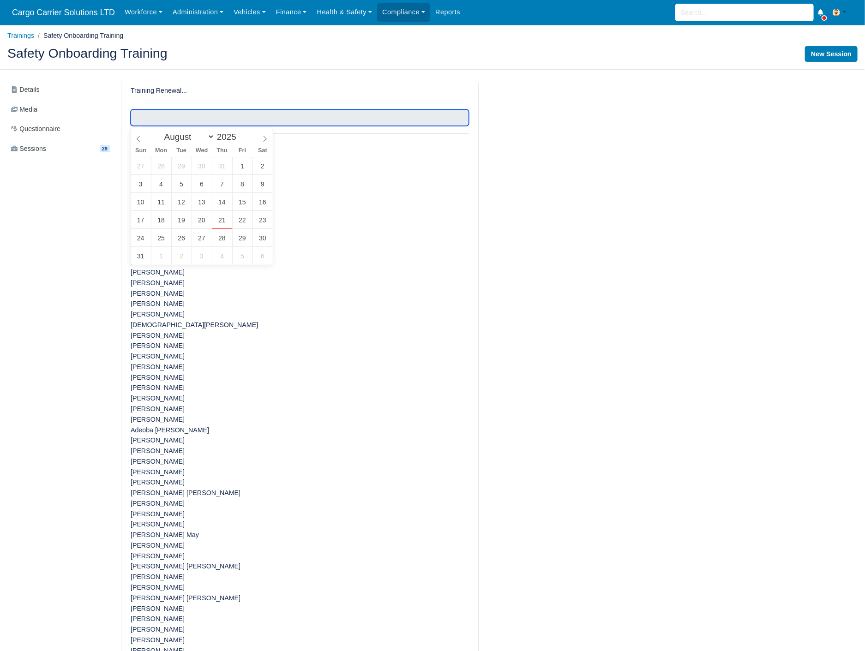
click at [235, 119] on input "text" at bounding box center [300, 117] width 338 height 17
type input "August 29, 2025"
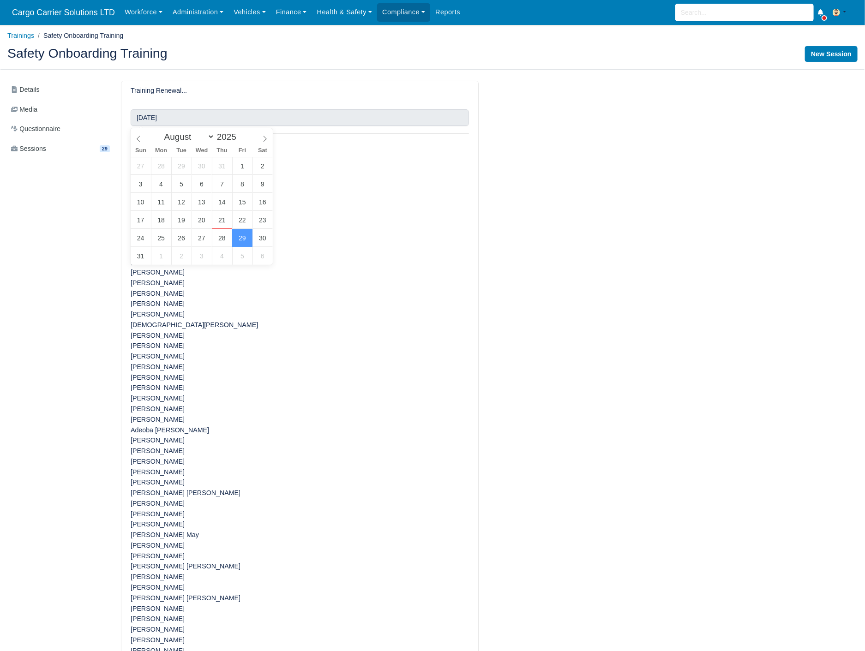
click at [283, 345] on div "Svajunas Naslenas" at bounding box center [300, 346] width 338 height 11
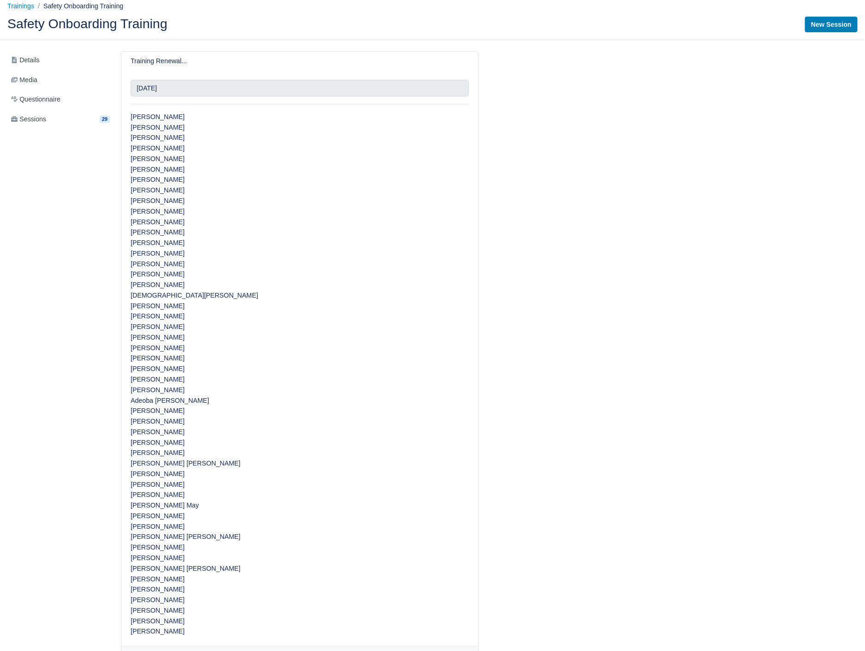
scroll to position [66, 0]
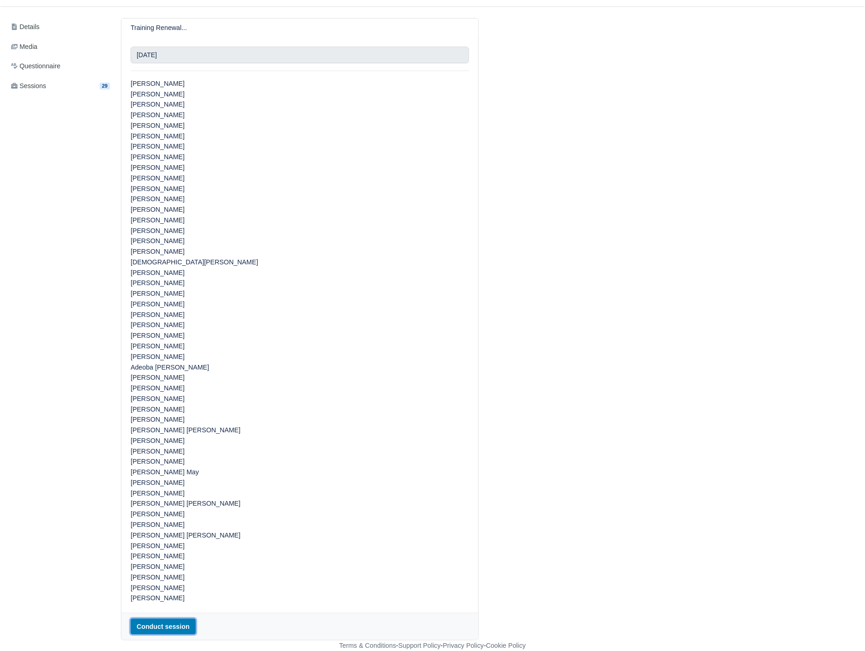
click at [149, 629] on button "Conduct session" at bounding box center [163, 627] width 65 height 16
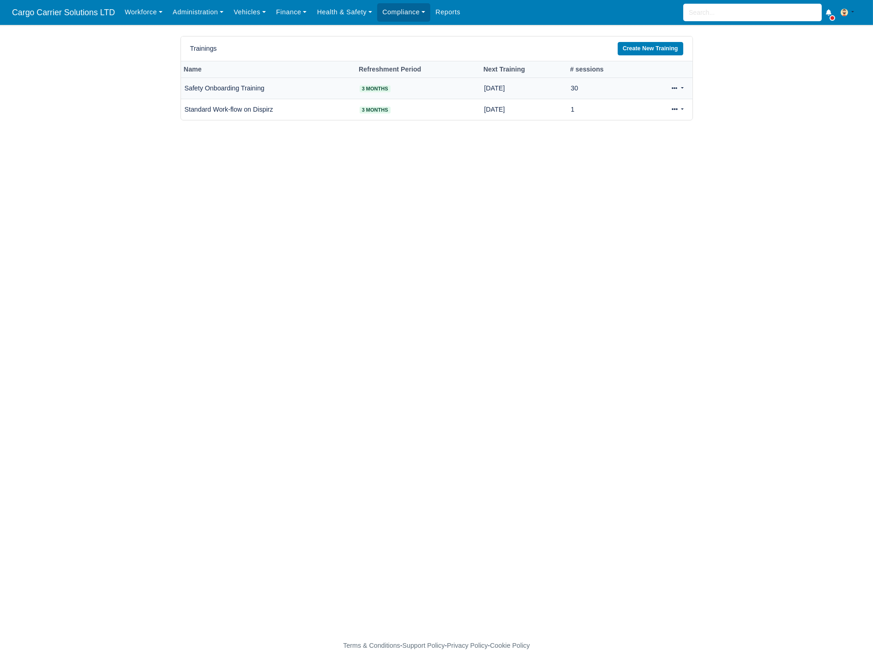
click at [673, 86] on icon at bounding box center [675, 88] width 6 height 6
click at [639, 112] on link "View" at bounding box center [649, 118] width 82 height 14
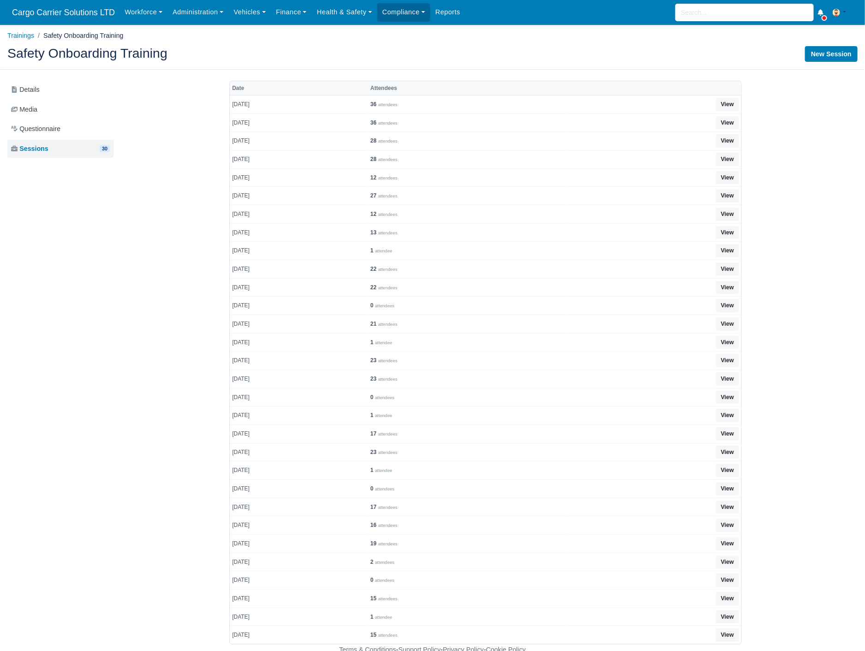
click at [113, 210] on div "Details Media Questionnaire Sessions 30" at bounding box center [60, 363] width 106 height 564
click at [718, 106] on link "View" at bounding box center [727, 104] width 23 height 13
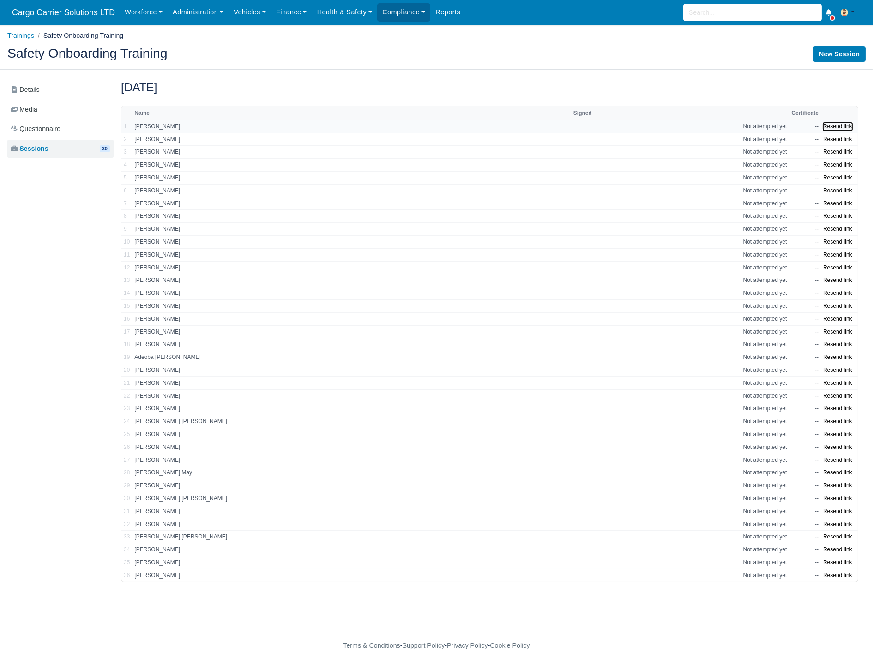
click at [834, 128] on button "Resend link" at bounding box center [837, 127] width 29 height 8
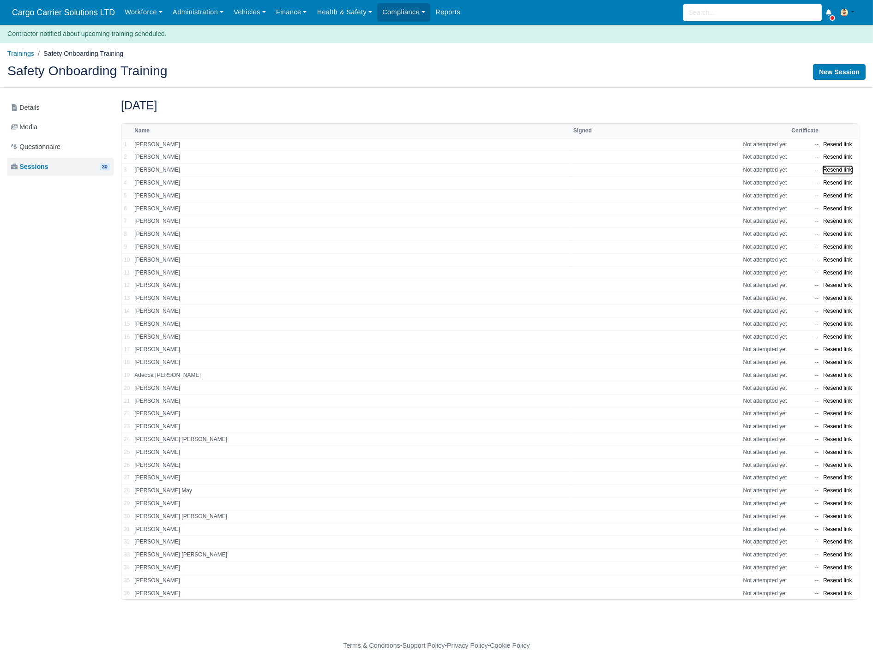
click at [832, 170] on button "Resend link" at bounding box center [837, 170] width 29 height 8
click at [831, 182] on button "Resend link" at bounding box center [837, 183] width 29 height 8
click at [830, 197] on button "Resend link" at bounding box center [837, 196] width 29 height 8
click at [831, 234] on button "Resend link" at bounding box center [837, 234] width 29 height 8
click at [833, 246] on button "Resend link" at bounding box center [837, 247] width 29 height 8
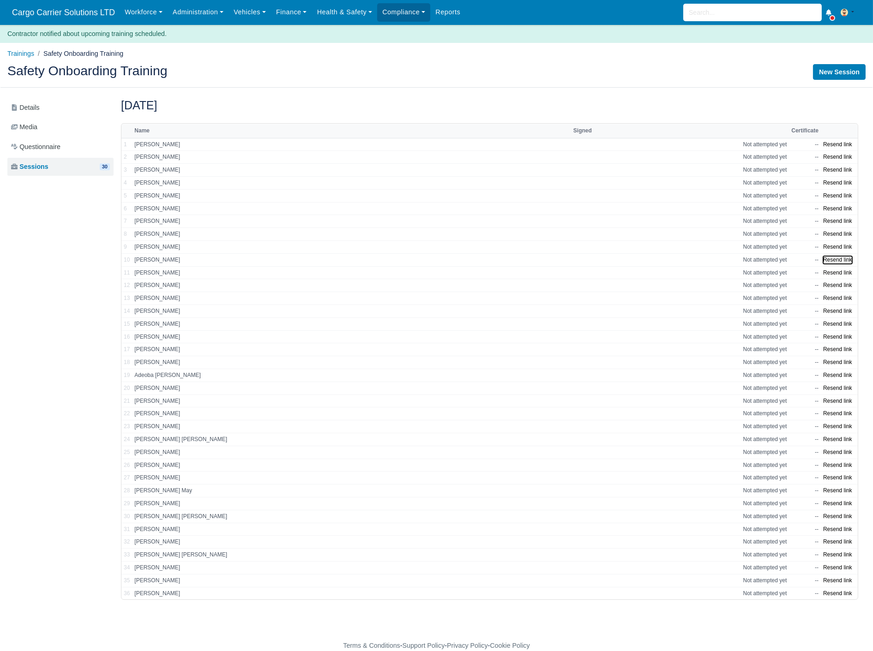
click at [831, 264] on button "Resend link" at bounding box center [837, 260] width 29 height 8
click at [831, 284] on button "Resend link" at bounding box center [837, 286] width 29 height 8
click at [829, 315] on button "Resend link" at bounding box center [837, 311] width 29 height 8
click at [829, 325] on button "Resend link" at bounding box center [837, 324] width 29 height 8
click at [829, 341] on button "Resend link" at bounding box center [837, 337] width 29 height 8
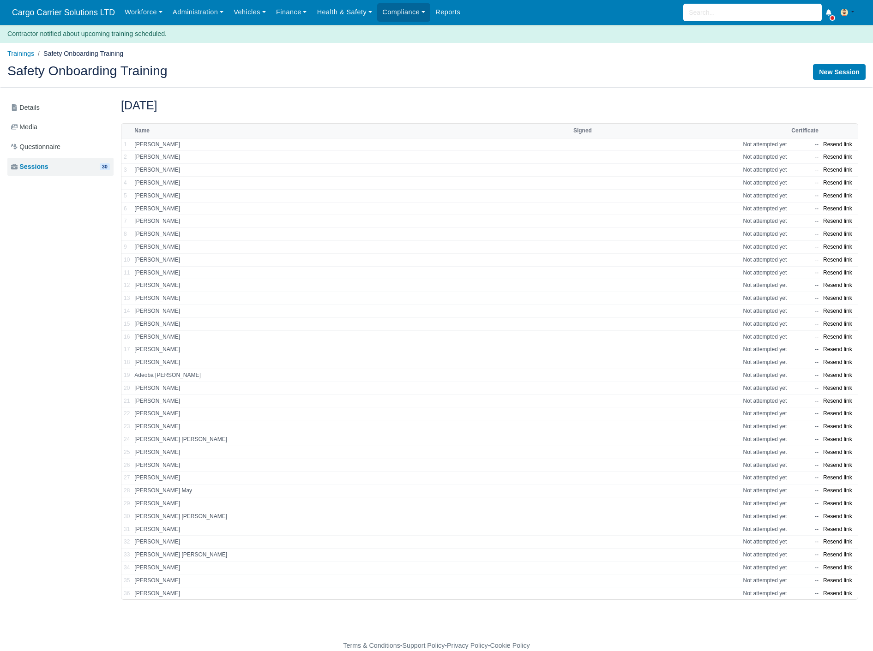
click at [832, 391] on button "Resend link" at bounding box center [837, 389] width 29 height 8
click at [831, 403] on button "Resend link" at bounding box center [837, 401] width 29 height 8
click at [831, 416] on button "Resend link" at bounding box center [837, 414] width 29 height 8
click at [833, 427] on button "Resend link" at bounding box center [837, 427] width 29 height 8
click at [832, 451] on button "Resend link" at bounding box center [837, 453] width 29 height 8
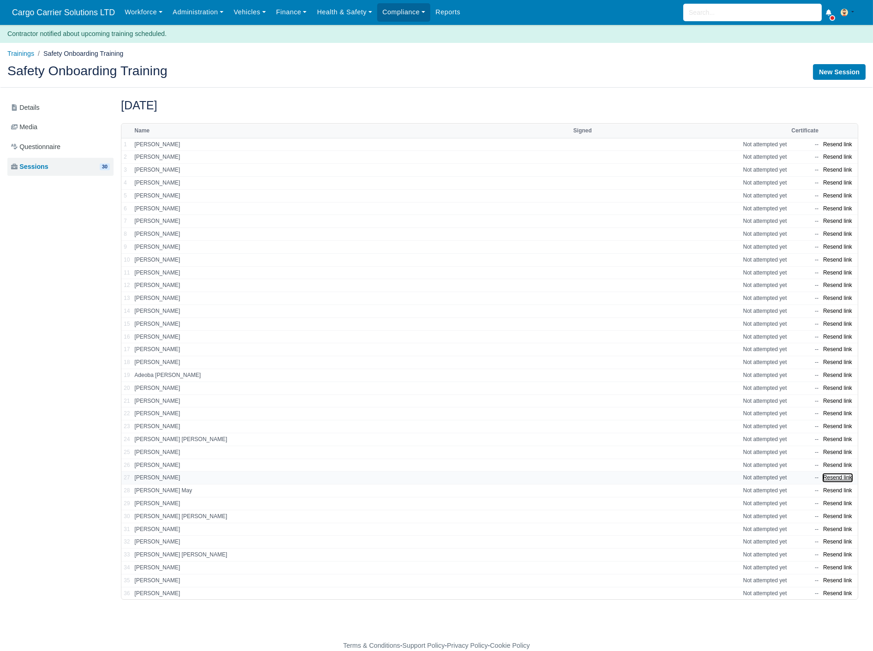
click at [828, 478] on button "Resend link" at bounding box center [837, 478] width 29 height 8
click at [836, 508] on button "Resend link" at bounding box center [837, 504] width 29 height 8
click at [831, 546] on button "Resend link" at bounding box center [837, 542] width 29 height 8
click at [836, 568] on button "Resend link" at bounding box center [837, 568] width 29 height 8
click at [831, 580] on button "Resend link" at bounding box center [837, 581] width 29 height 8
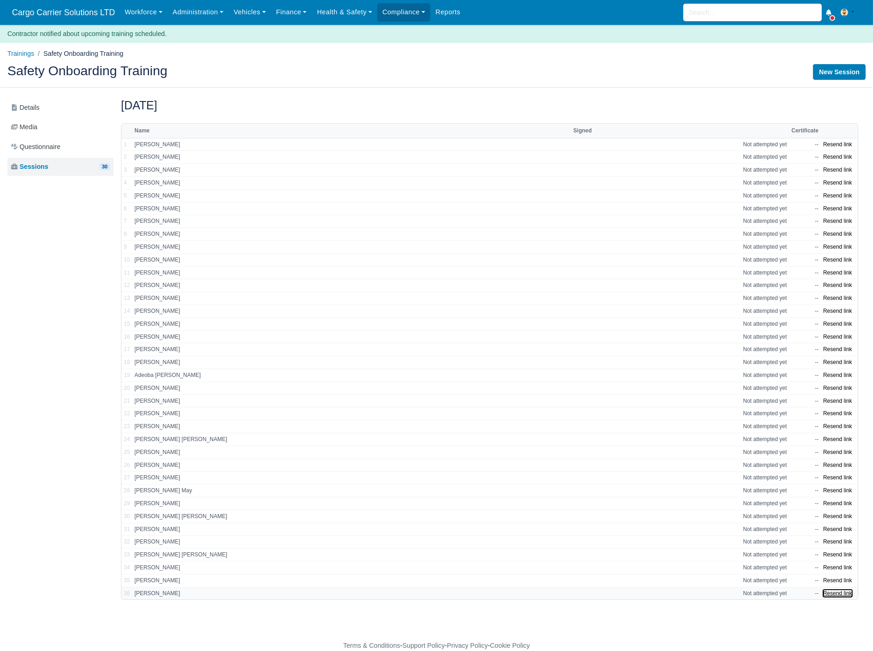
click at [831, 595] on button "Resend link" at bounding box center [837, 594] width 29 height 8
click at [45, 149] on span "Questionnaire" at bounding box center [35, 147] width 49 height 11
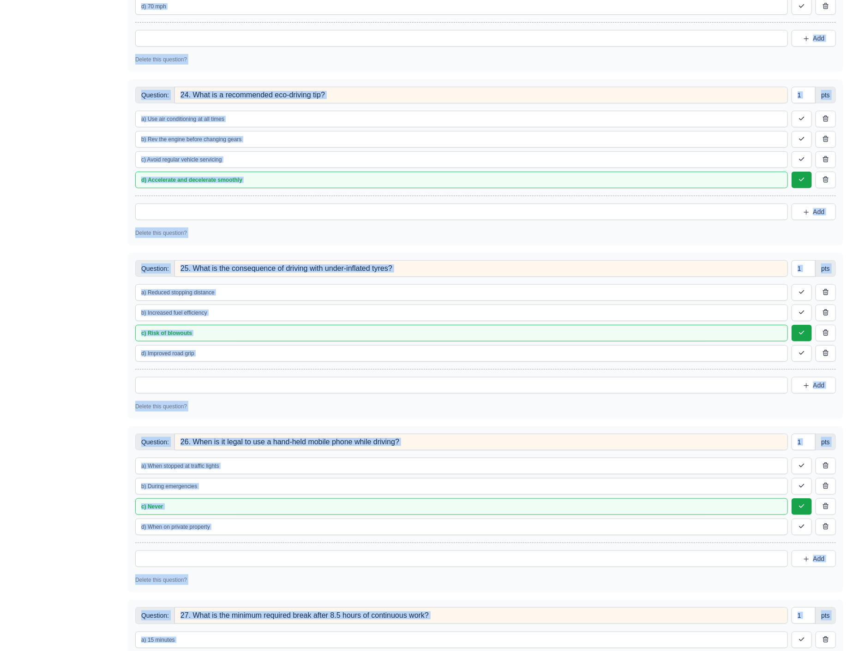
scroll to position [4218, 0]
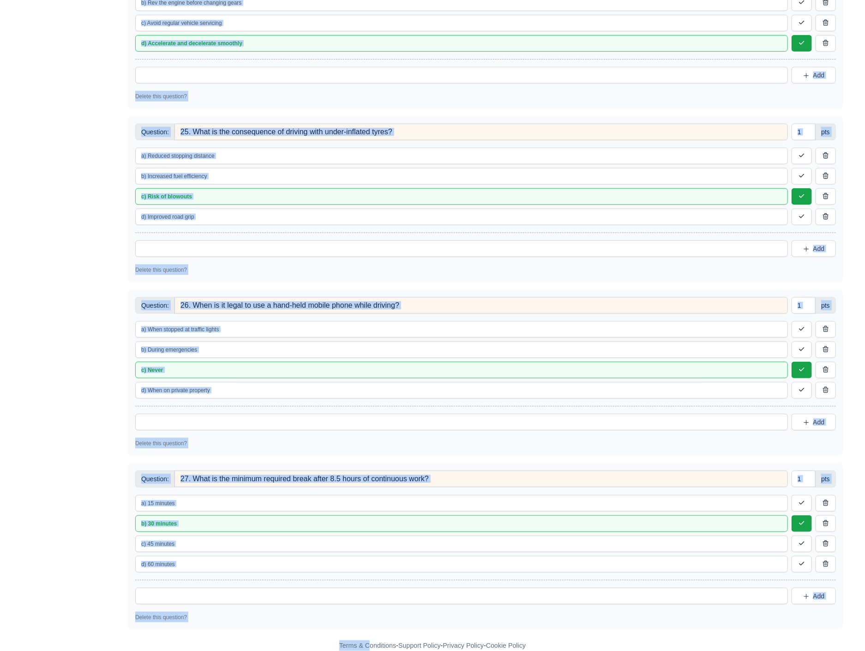
drag, startPoint x: 131, startPoint y: 90, endPoint x: 366, endPoint y: 676, distance: 631.7
copy body "Questionnaire + Add new question Passing mark: points Max allowed attempts: att…"
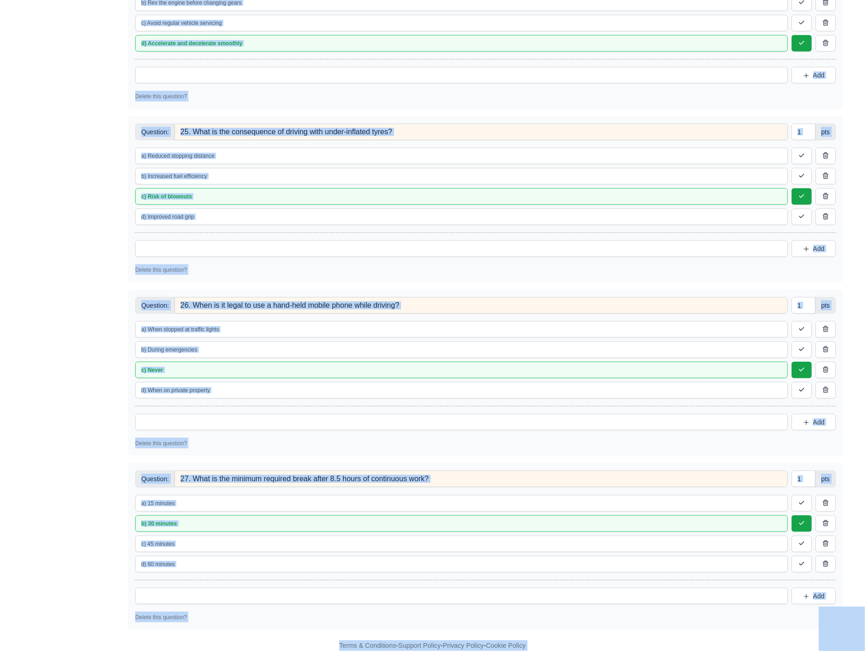
copy body "Cargo Carrier Solutions LTD Workforce Manpower Expiring Documents Leave Request…"
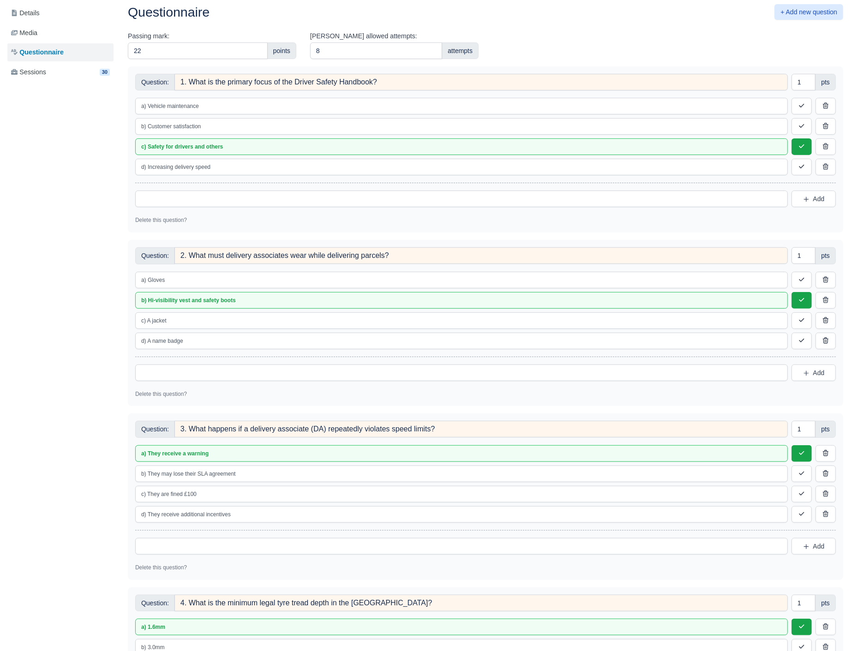
scroll to position [0, 0]
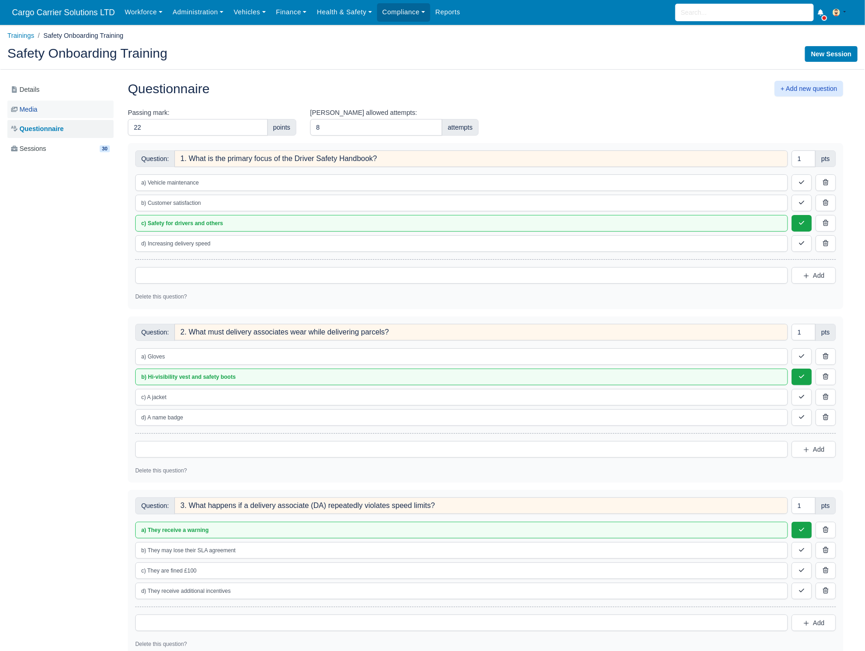
click at [39, 116] on link "Media" at bounding box center [60, 110] width 106 height 18
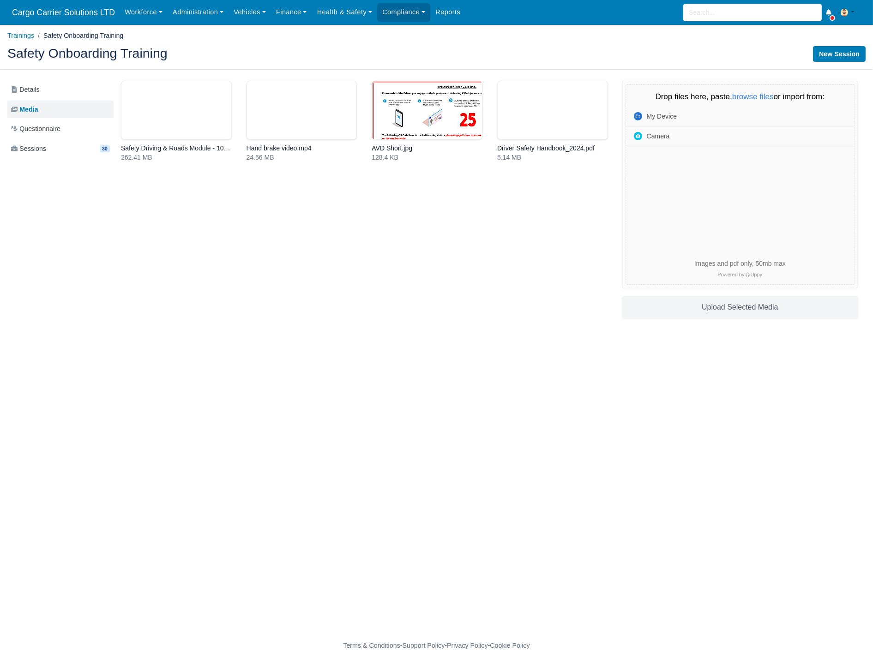
click at [177, 121] on link at bounding box center [176, 121] width 111 height 81
click at [296, 126] on link at bounding box center [301, 121] width 111 height 81
click at [411, 120] on link at bounding box center [427, 121] width 111 height 81
click at [556, 122] on link at bounding box center [552, 121] width 111 height 81
click at [45, 85] on link "Details" at bounding box center [60, 90] width 106 height 18
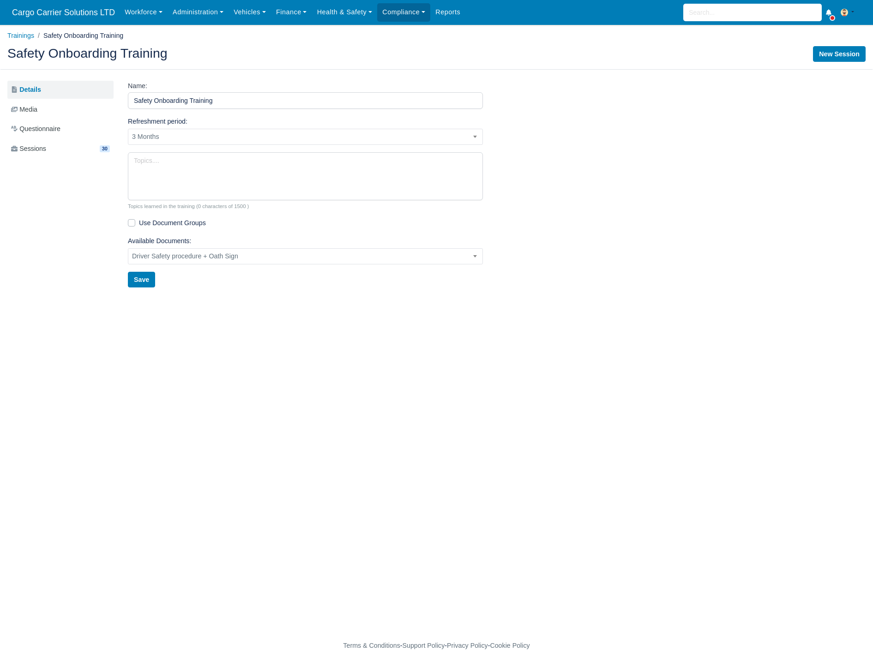
select select "P3M"
select select "18"
click at [39, 151] on span "Sessions" at bounding box center [28, 149] width 35 height 11
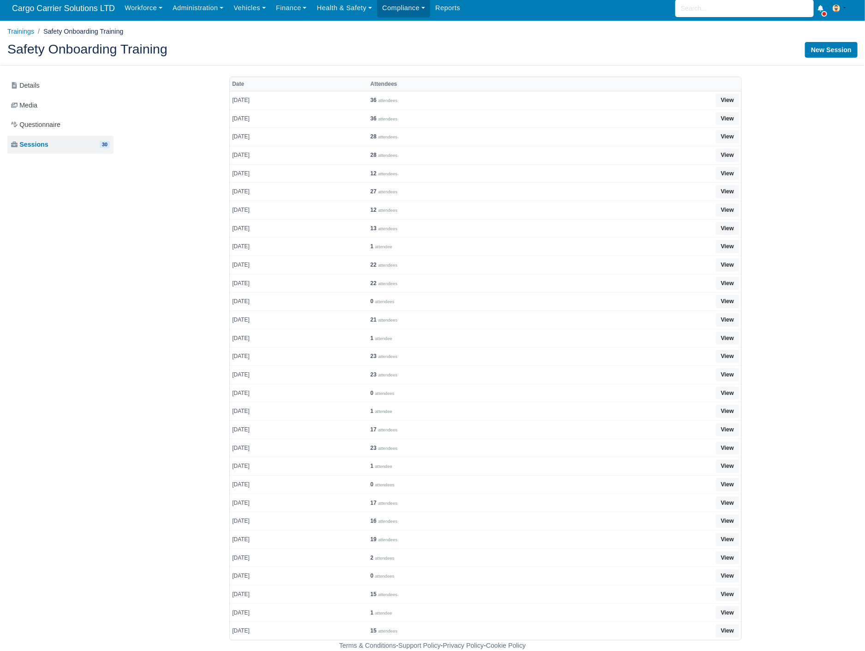
scroll to position [10, 0]
click at [744, 10] on input "search" at bounding box center [744, 9] width 138 height 18
click at [718, 30] on link "CCS 08 (LC21OND) Active (LC21OND)" at bounding box center [745, 33] width 138 height 24
type input "LC21OND"
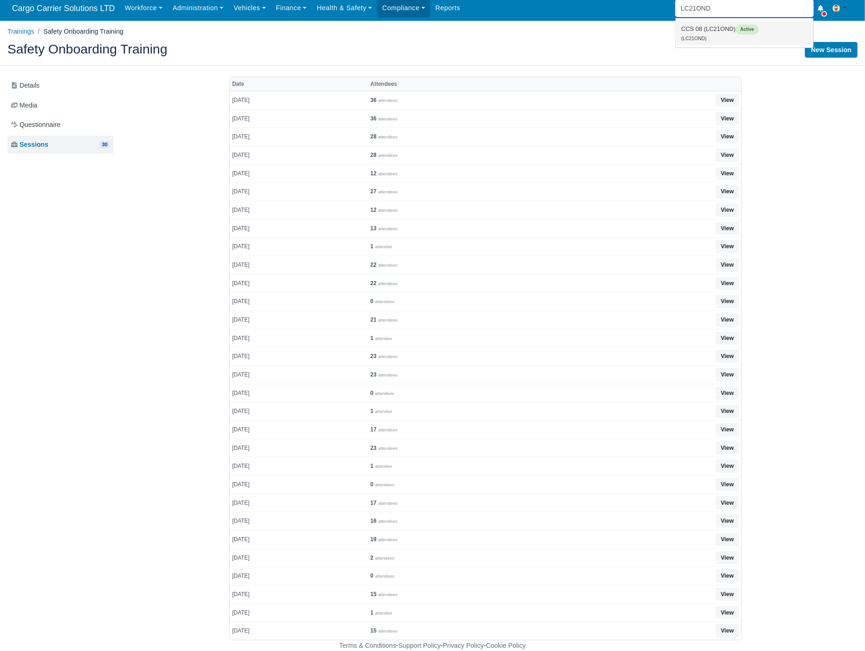
scroll to position [3, 0]
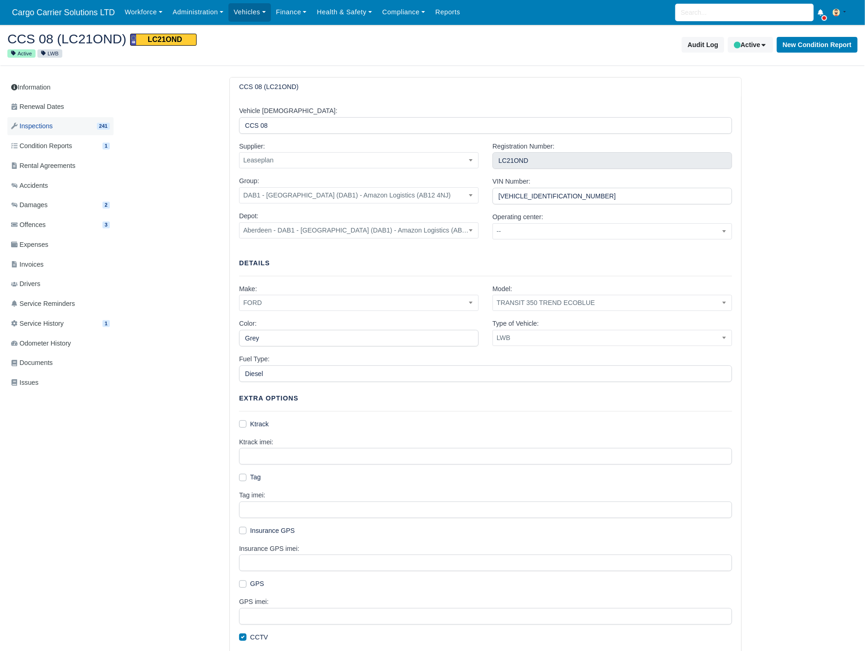
click at [55, 126] on link "Inspections 241" at bounding box center [60, 126] width 106 height 18
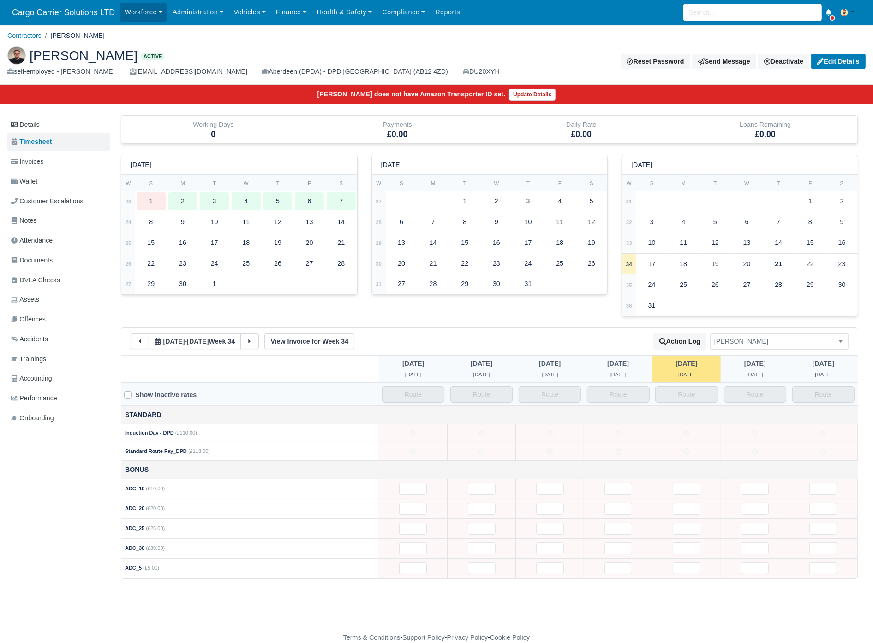
click at [20, 56] on img at bounding box center [16, 55] width 18 height 18
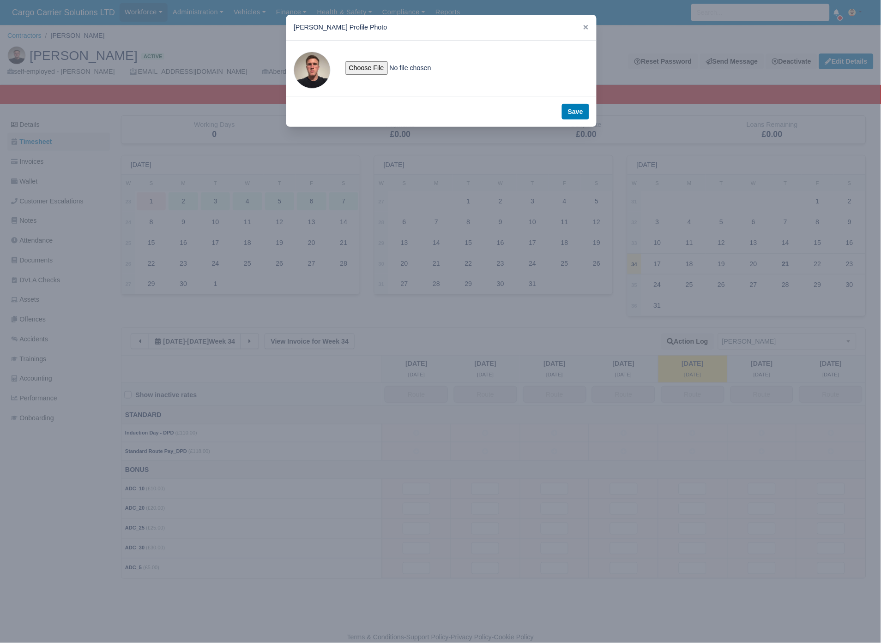
click at [318, 70] on span at bounding box center [312, 70] width 37 height 37
click at [583, 30] on icon at bounding box center [586, 27] width 6 height 6
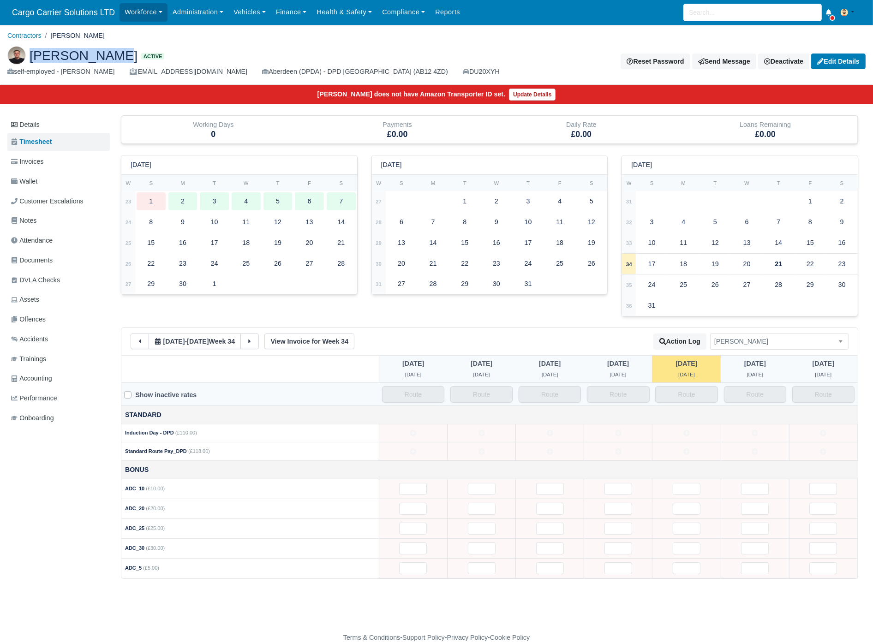
drag, startPoint x: 104, startPoint y: 59, endPoint x: 30, endPoint y: 63, distance: 74.0
click at [30, 62] on span "[PERSON_NAME]" at bounding box center [84, 55] width 108 height 13
copy span "[PERSON_NAME]"
